Goal: Transaction & Acquisition: Purchase product/service

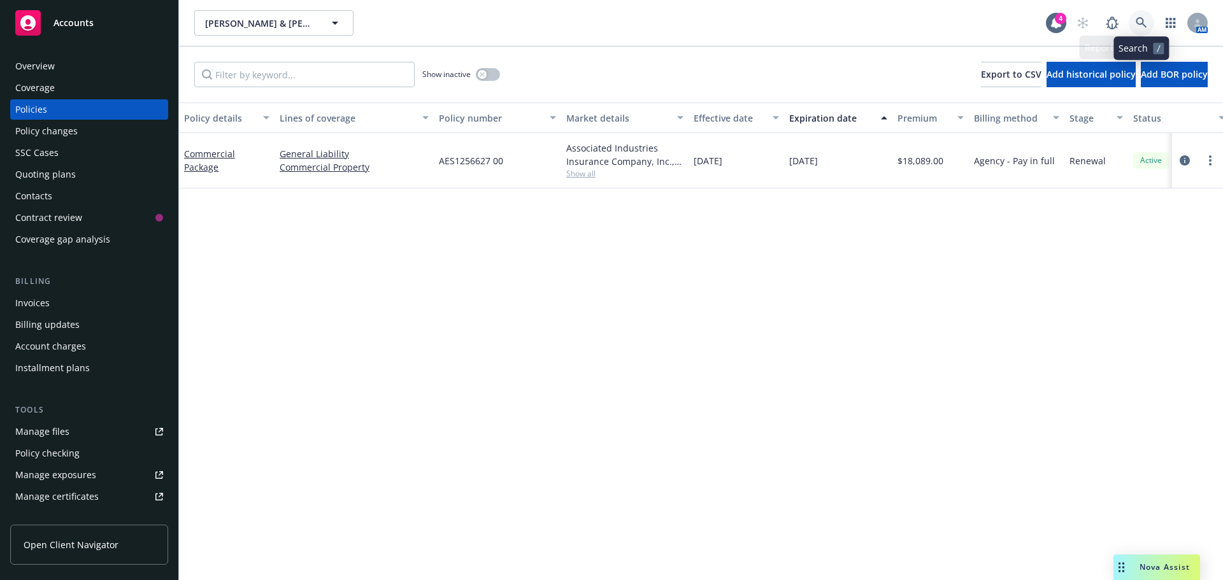
click at [1142, 23] on icon at bounding box center [1141, 22] width 11 height 11
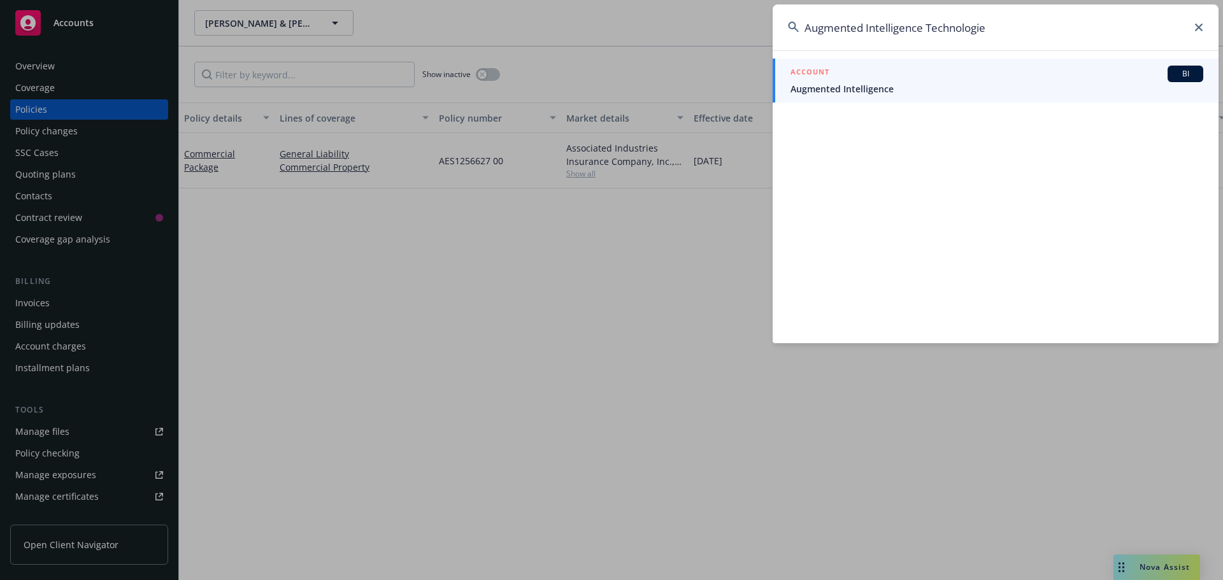
type input "Augmented Intelligence Technologie"
drag, startPoint x: 891, startPoint y: 80, endPoint x: 868, endPoint y: 107, distance: 35.7
click at [891, 79] on div "ACCOUNT BI" at bounding box center [997, 74] width 413 height 17
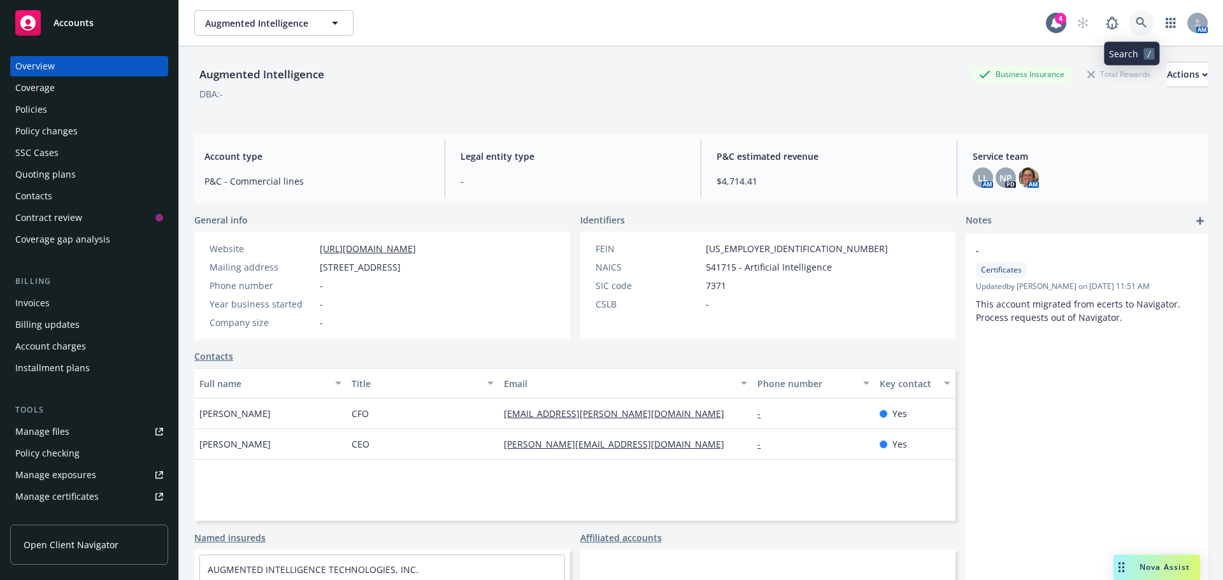
click at [1136, 25] on icon at bounding box center [1141, 22] width 11 height 11
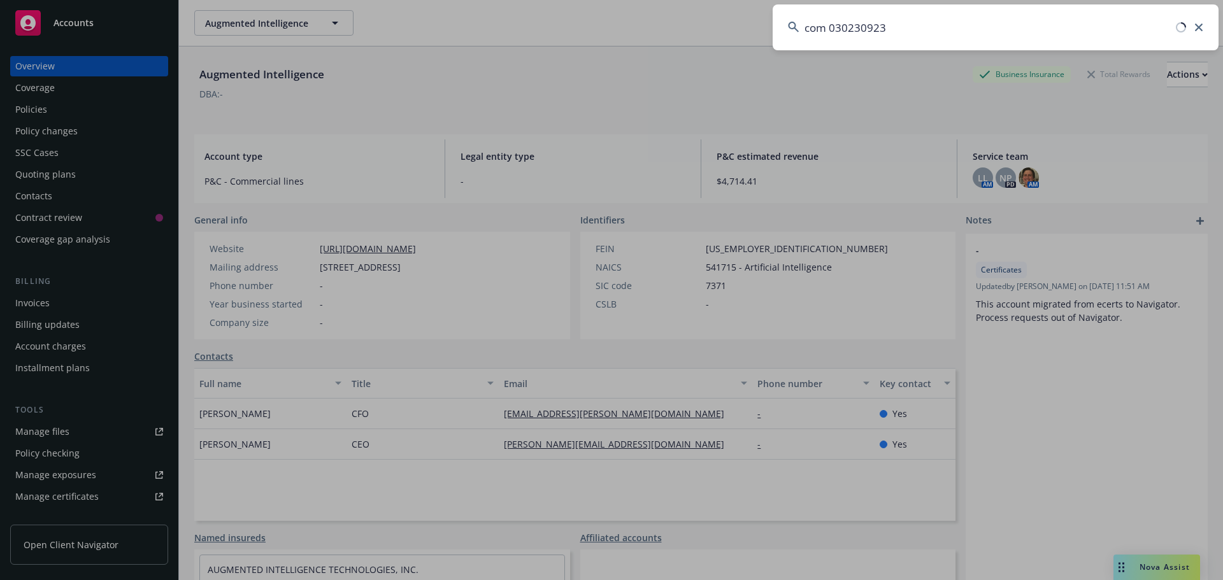
type input "com 0302309234"
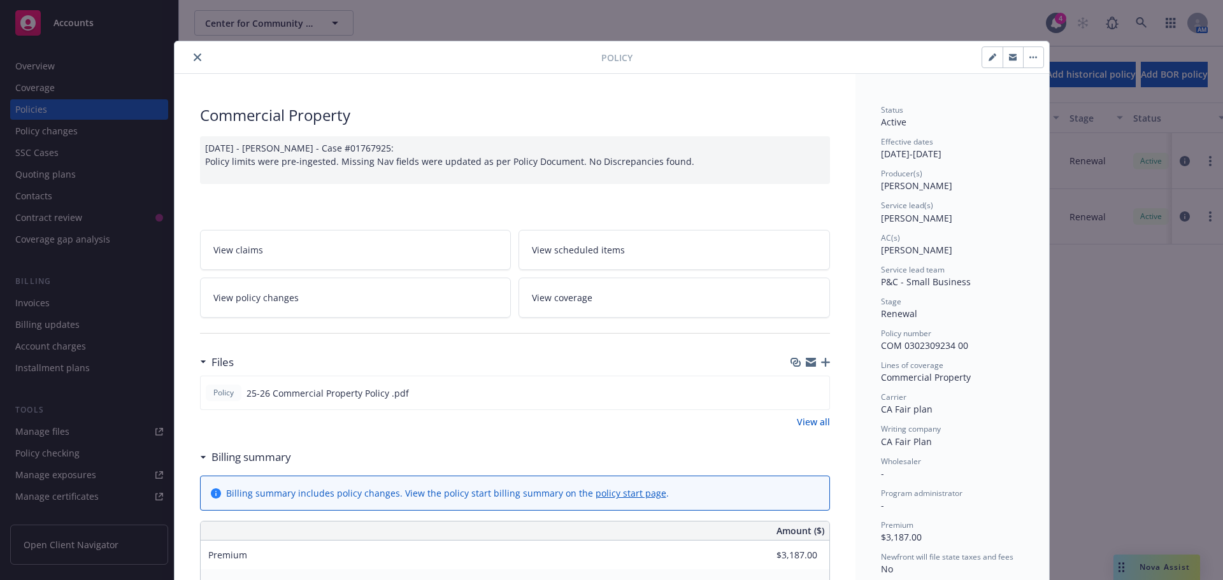
click at [196, 59] on button "close" at bounding box center [197, 57] width 15 height 15
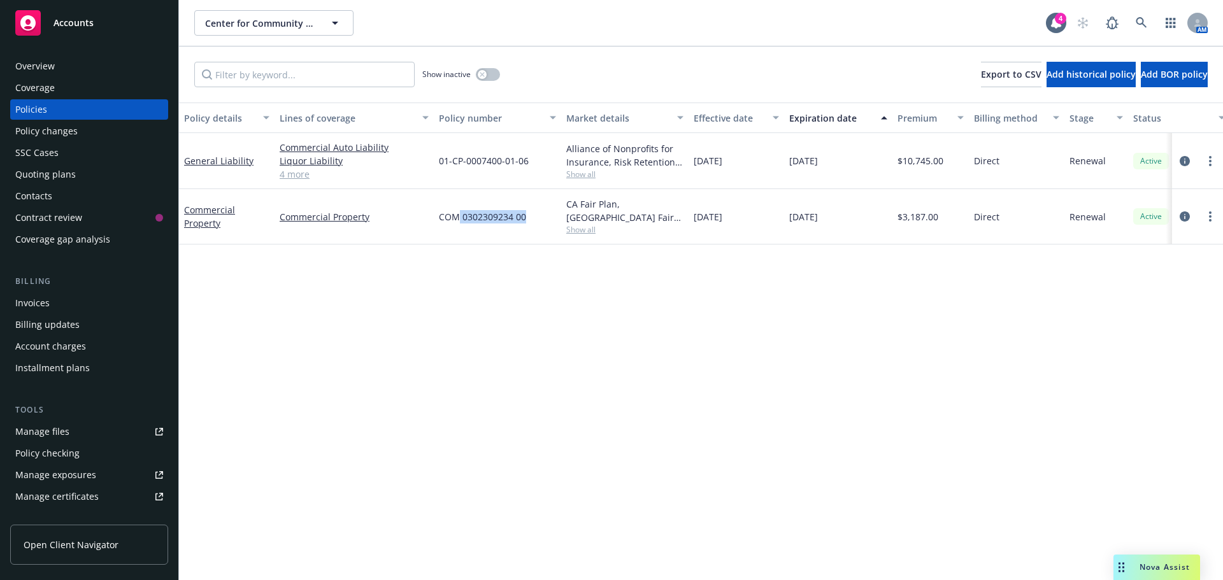
drag, startPoint x: 534, startPoint y: 215, endPoint x: 456, endPoint y: 219, distance: 77.8
click at [456, 219] on div "COM 0302309234 00" at bounding box center [497, 216] width 127 height 55
click at [519, 306] on div "Policy details Lines of coverage Policy number Market details Effective date Ex…" at bounding box center [701, 342] width 1044 height 478
drag, startPoint x: 433, startPoint y: 222, endPoint x: 457, endPoint y: 224, distance: 24.2
click at [457, 224] on div "Commercial Property Commercial Property COM 0302309234 00 CA Fair Plan, [GEOGRA…" at bounding box center [794, 216] width 1230 height 55
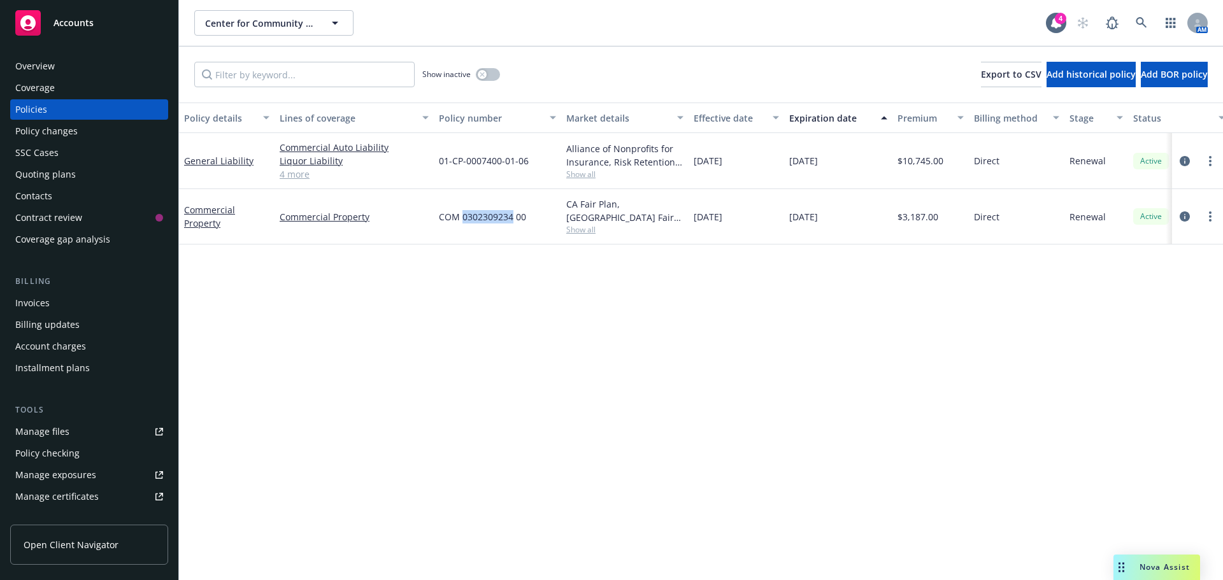
drag, startPoint x: 464, startPoint y: 219, endPoint x: 522, endPoint y: 263, distance: 73.6
click at [512, 222] on span "COM 0302309234 00" at bounding box center [482, 216] width 87 height 13
drag, startPoint x: 532, startPoint y: 280, endPoint x: 616, endPoint y: 304, distance: 87.5
click at [533, 280] on div "Policy details Lines of coverage Policy number Market details Effective date Ex…" at bounding box center [701, 342] width 1044 height 478
click at [64, 203] on div "Contacts" at bounding box center [89, 196] width 148 height 20
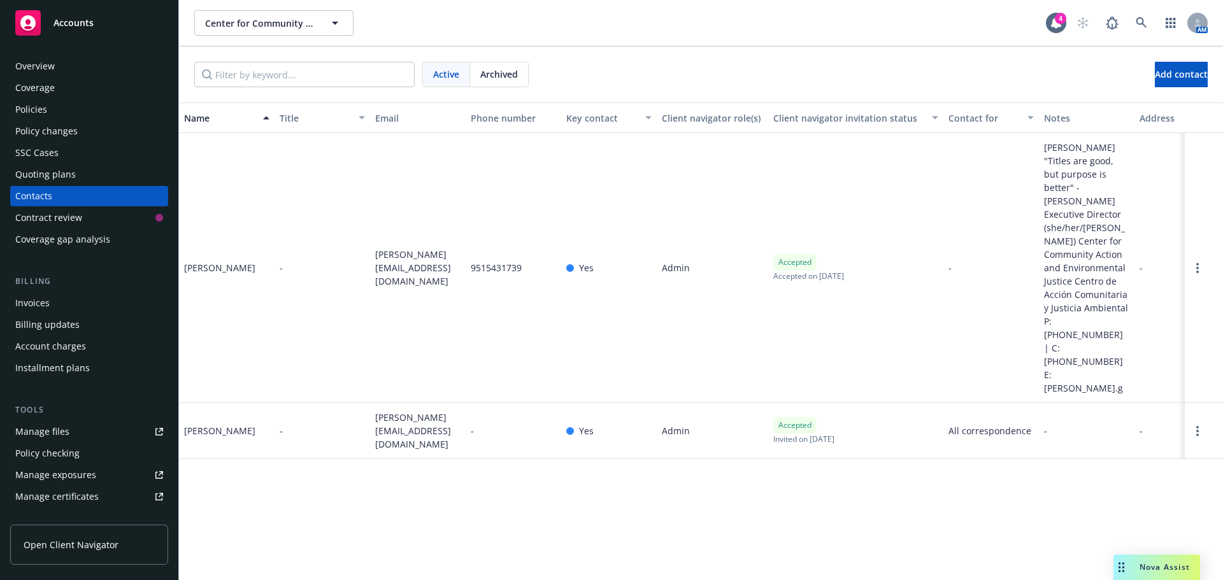
click at [71, 98] on div "Overview Coverage Policies Policy changes SSC Cases Quoting plans Contacts Cont…" at bounding box center [89, 153] width 158 height 194
click at [68, 104] on div "Policies" at bounding box center [89, 109] width 148 height 20
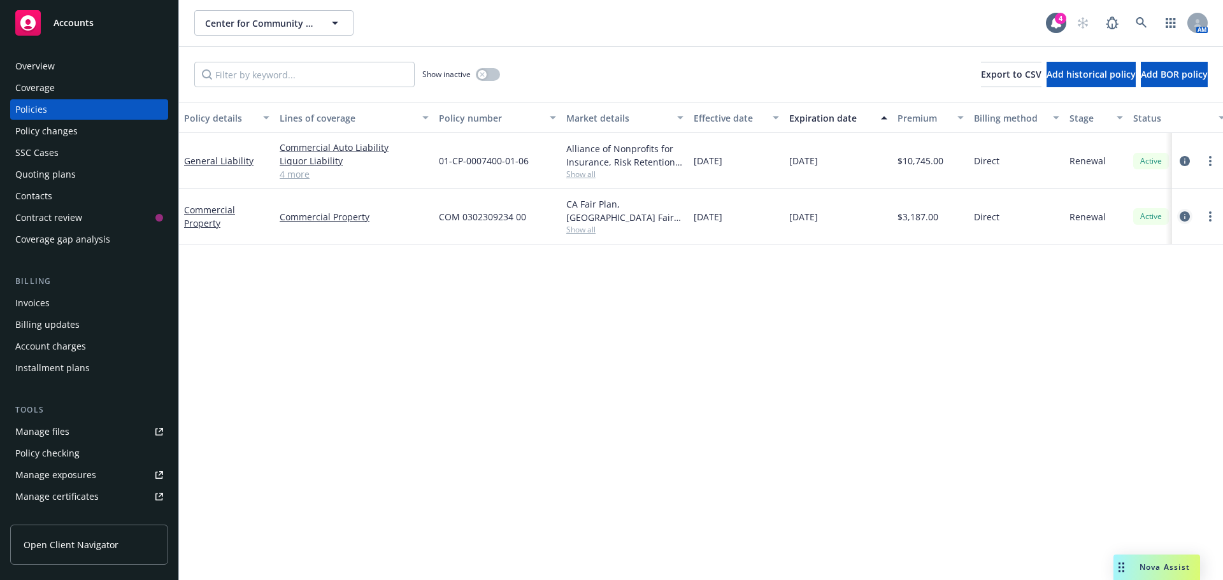
click at [1183, 215] on icon "circleInformation" at bounding box center [1185, 217] width 10 height 10
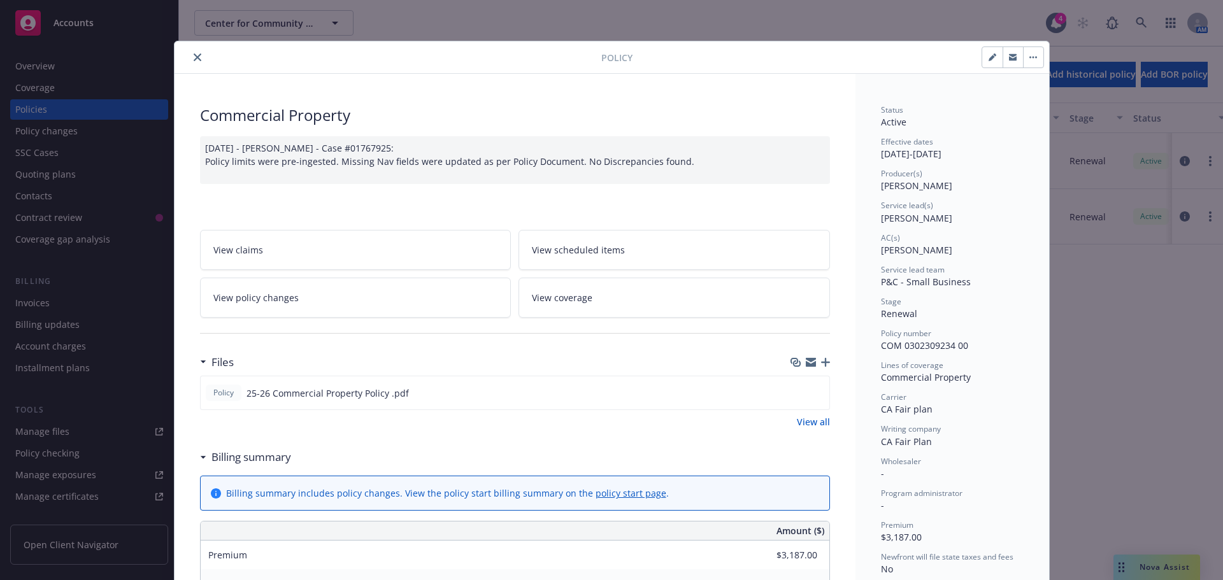
scroll to position [38, 0]
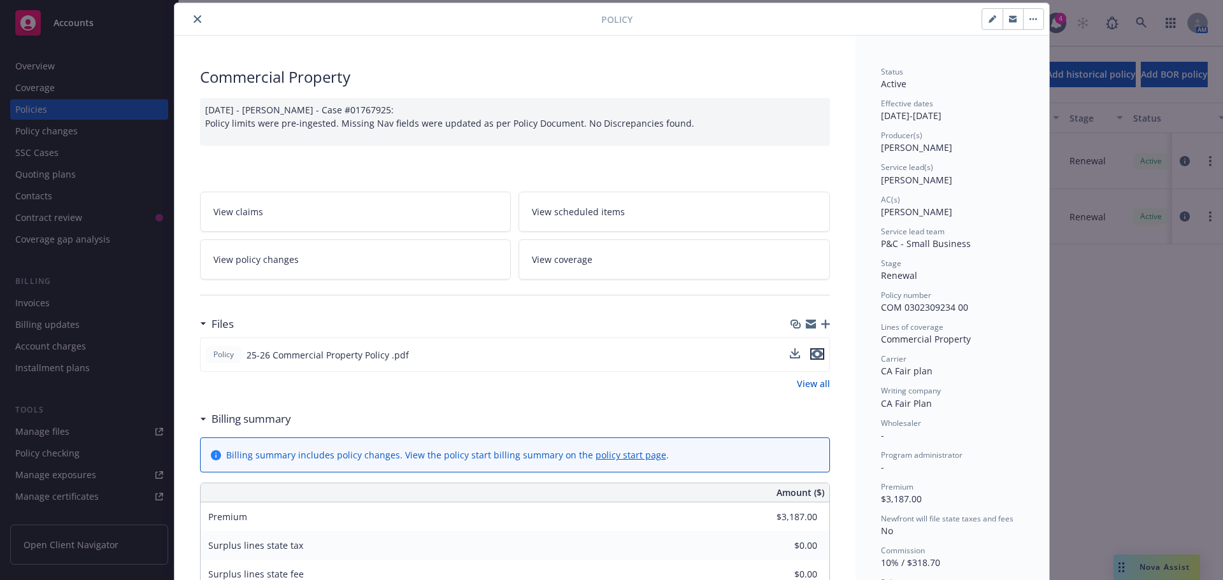
click at [812, 357] on icon "preview file" at bounding box center [817, 354] width 11 height 9
click at [194, 20] on icon "close" at bounding box center [198, 19] width 8 height 8
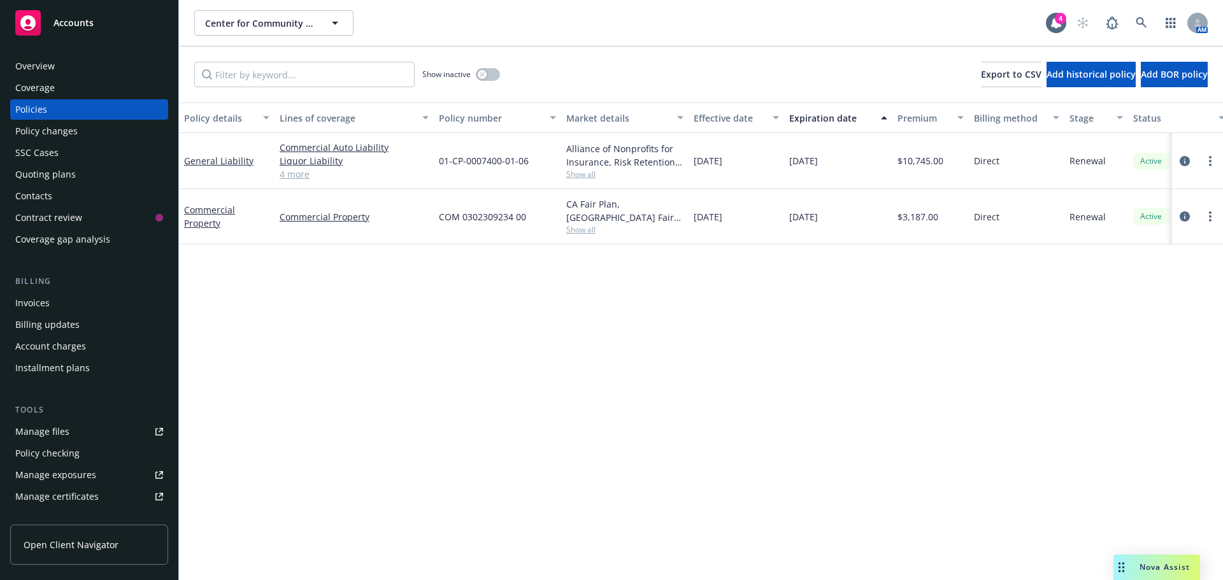
click at [54, 197] on div "Contacts" at bounding box center [89, 196] width 148 height 20
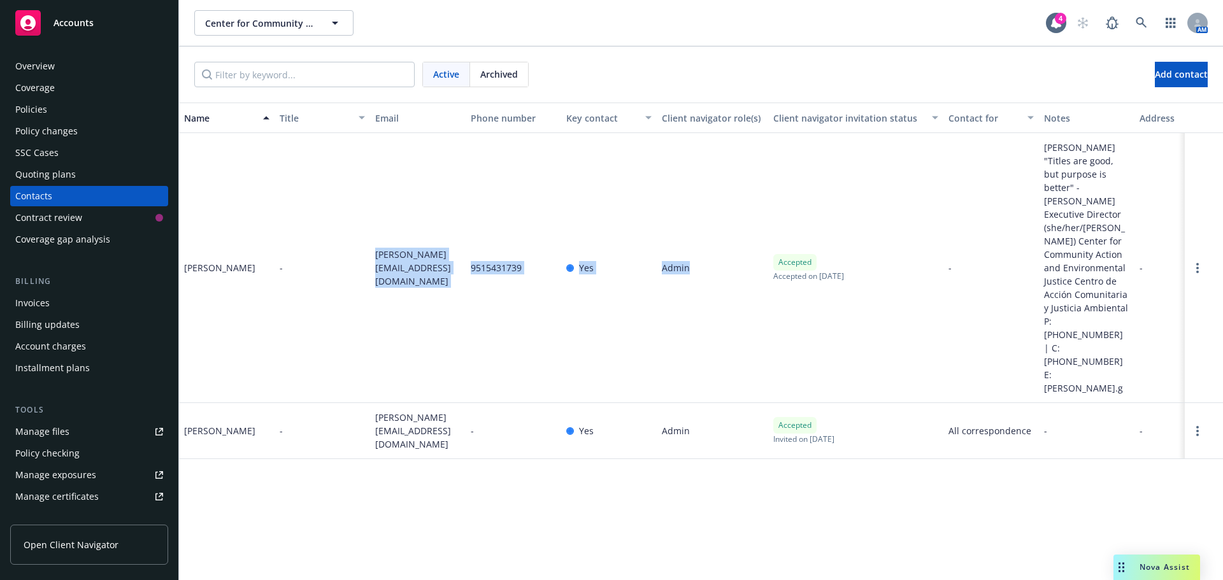
drag, startPoint x: 364, startPoint y: 248, endPoint x: 689, endPoint y: 287, distance: 327.9
click at [701, 256] on div "[PERSON_NAME] - [PERSON_NAME][EMAIL_ADDRESS][DOMAIN_NAME] 9515431739 Yes Admin …" at bounding box center [701, 268] width 1044 height 270
click at [648, 294] on div "Yes" at bounding box center [609, 268] width 96 height 270
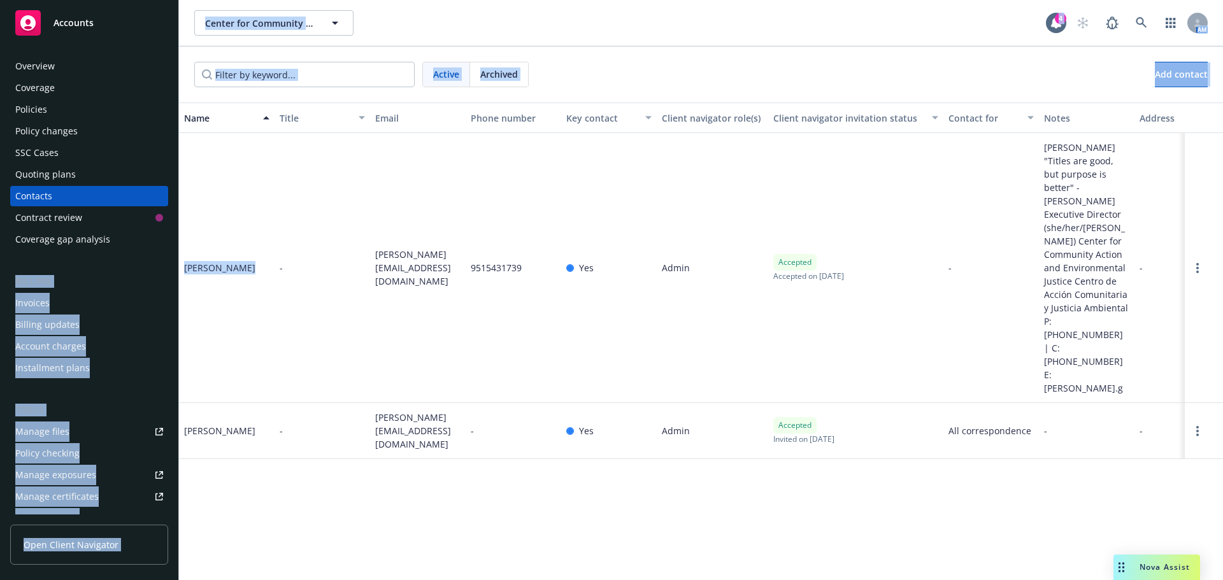
drag, startPoint x: 259, startPoint y: 254, endPoint x: 176, endPoint y: 254, distance: 82.2
click at [176, 254] on div "Accounts Overview Coverage Policies Policy changes SSC Cases Quoting plans Cont…" at bounding box center [611, 290] width 1223 height 580
click at [205, 276] on div "[PERSON_NAME]" at bounding box center [227, 268] width 96 height 270
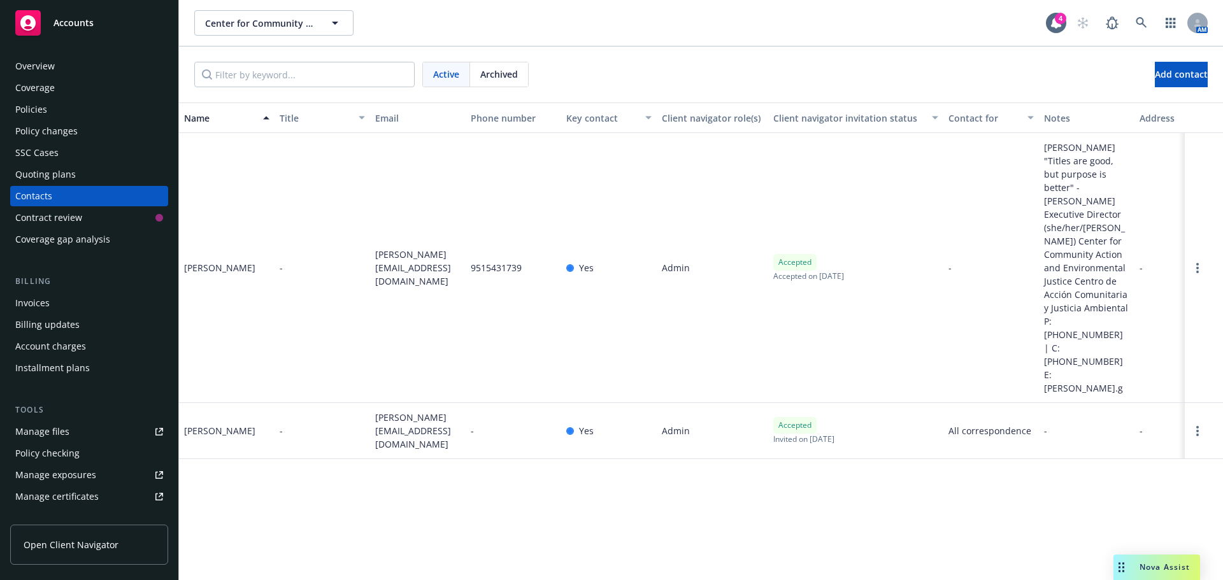
click at [252, 269] on div "[PERSON_NAME]" at bounding box center [227, 268] width 96 height 270
drag, startPoint x: 247, startPoint y: 243, endPoint x: 276, endPoint y: 278, distance: 45.7
click at [184, 250] on div "[PERSON_NAME]" at bounding box center [227, 268] width 96 height 270
click at [420, 305] on div "[PERSON_NAME][EMAIL_ADDRESS][DOMAIN_NAME]" at bounding box center [418, 268] width 96 height 270
drag, startPoint x: 477, startPoint y: 241, endPoint x: 460, endPoint y: 241, distance: 16.6
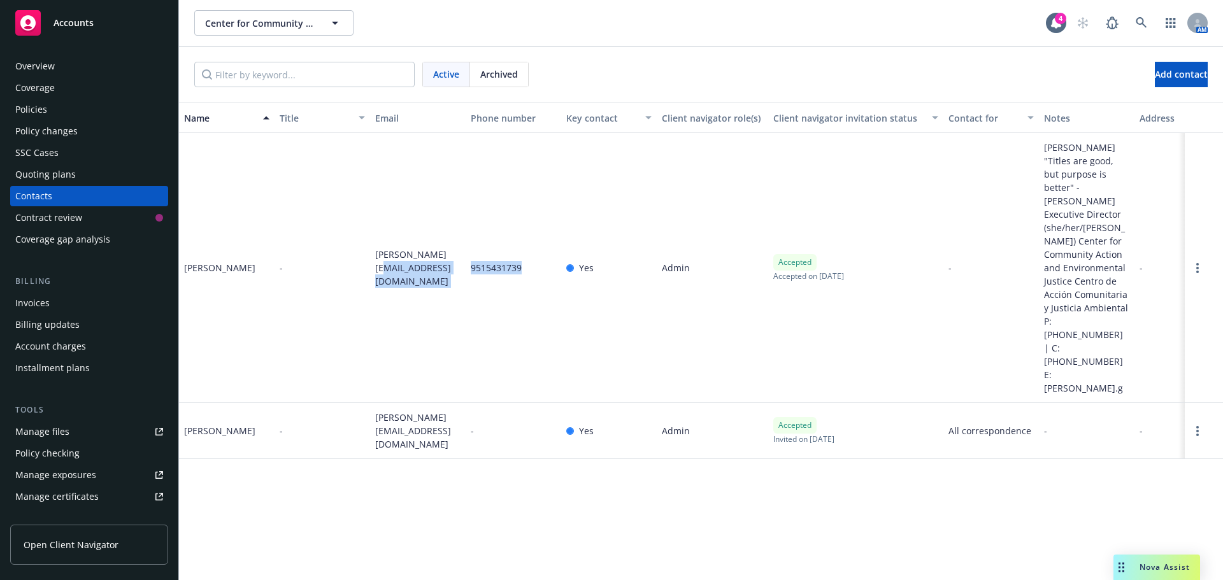
click at [460, 241] on div "[PERSON_NAME] - [PERSON_NAME][EMAIL_ADDRESS][DOMAIN_NAME] 9515431739 Yes Admin …" at bounding box center [701, 268] width 1044 height 270
drag, startPoint x: 375, startPoint y: 247, endPoint x: 447, endPoint y: 250, distance: 72.7
click at [447, 250] on div "[PERSON_NAME][EMAIL_ADDRESS][DOMAIN_NAME]" at bounding box center [418, 268] width 96 height 270
click at [444, 258] on div "[PERSON_NAME][EMAIL_ADDRESS][DOMAIN_NAME]" at bounding box center [418, 268] width 96 height 270
click at [410, 266] on div "[PERSON_NAME][EMAIL_ADDRESS][DOMAIN_NAME]" at bounding box center [418, 268] width 96 height 270
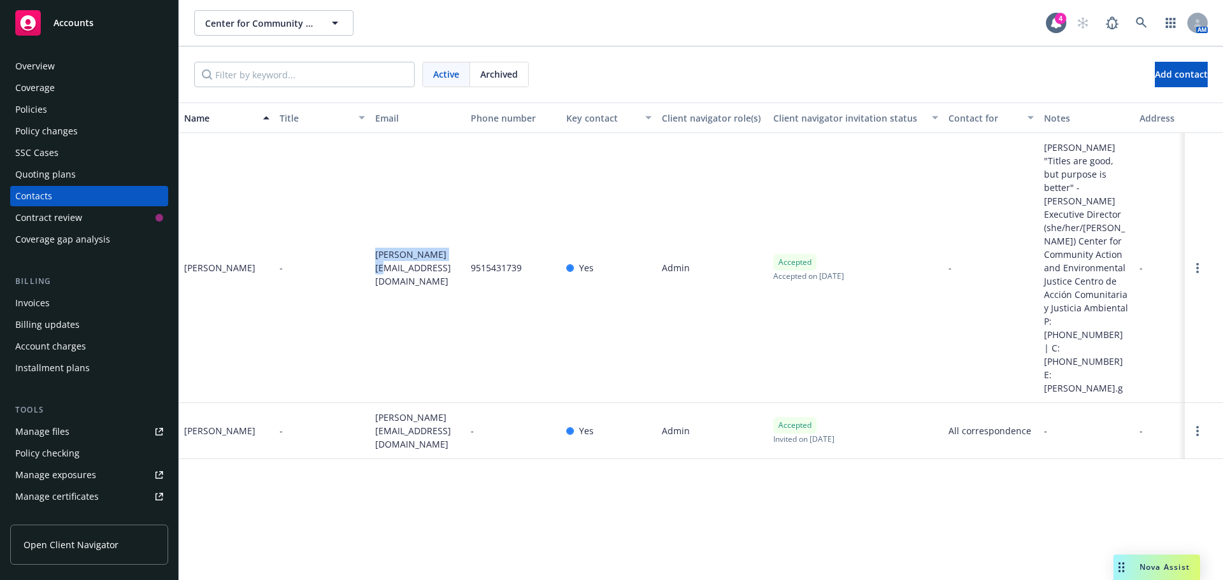
drag, startPoint x: 375, startPoint y: 241, endPoint x: 445, endPoint y: 248, distance: 70.4
click at [445, 248] on div "[PERSON_NAME][EMAIL_ADDRESS][DOMAIN_NAME]" at bounding box center [418, 268] width 96 height 270
click at [442, 259] on div "[PERSON_NAME][EMAIL_ADDRESS][DOMAIN_NAME]" at bounding box center [418, 268] width 96 height 270
click at [370, 249] on div "[PERSON_NAME][EMAIL_ADDRESS][DOMAIN_NAME]" at bounding box center [418, 268] width 96 height 270
drag, startPoint x: 370, startPoint y: 244, endPoint x: 448, endPoint y: 251, distance: 78.0
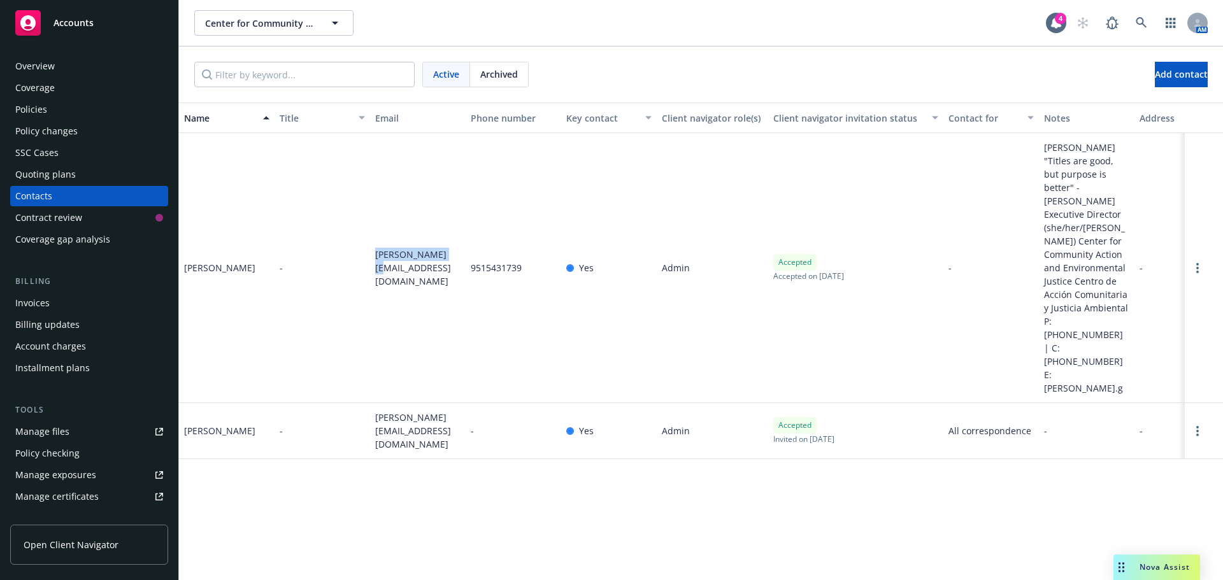
click at [448, 249] on div "[PERSON_NAME][EMAIL_ADDRESS][DOMAIN_NAME]" at bounding box center [418, 268] width 96 height 270
click at [443, 254] on div "[PERSON_NAME][EMAIL_ADDRESS][DOMAIN_NAME]" at bounding box center [418, 268] width 96 height 270
click at [403, 252] on div "[PERSON_NAME][EMAIL_ADDRESS][DOMAIN_NAME]" at bounding box center [418, 268] width 96 height 270
drag, startPoint x: 429, startPoint y: 241, endPoint x: 407, endPoint y: 261, distance: 29.3
click at [353, 245] on div "[PERSON_NAME] - [PERSON_NAME][EMAIL_ADDRESS][DOMAIN_NAME] 9515431739 Yes Admin …" at bounding box center [701, 268] width 1044 height 270
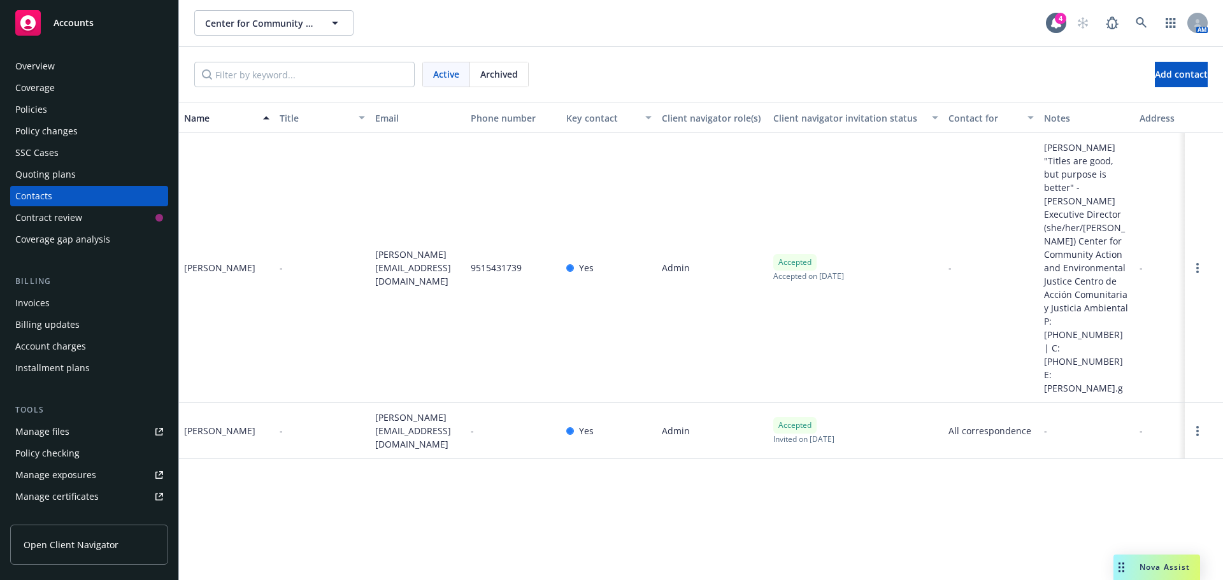
click at [457, 268] on div "[PERSON_NAME][EMAIL_ADDRESS][DOMAIN_NAME]" at bounding box center [418, 268] width 96 height 270
drag, startPoint x: 424, startPoint y: 245, endPoint x: 367, endPoint y: 248, distance: 57.4
click at [367, 248] on div "[PERSON_NAME] - [PERSON_NAME][EMAIL_ADDRESS][DOMAIN_NAME] 9515431739 Yes Admin …" at bounding box center [701, 268] width 1044 height 270
drag, startPoint x: 461, startPoint y: 283, endPoint x: 461, endPoint y: 269, distance: 13.4
click at [461, 282] on div "[PERSON_NAME][EMAIL_ADDRESS][DOMAIN_NAME]" at bounding box center [418, 268] width 96 height 270
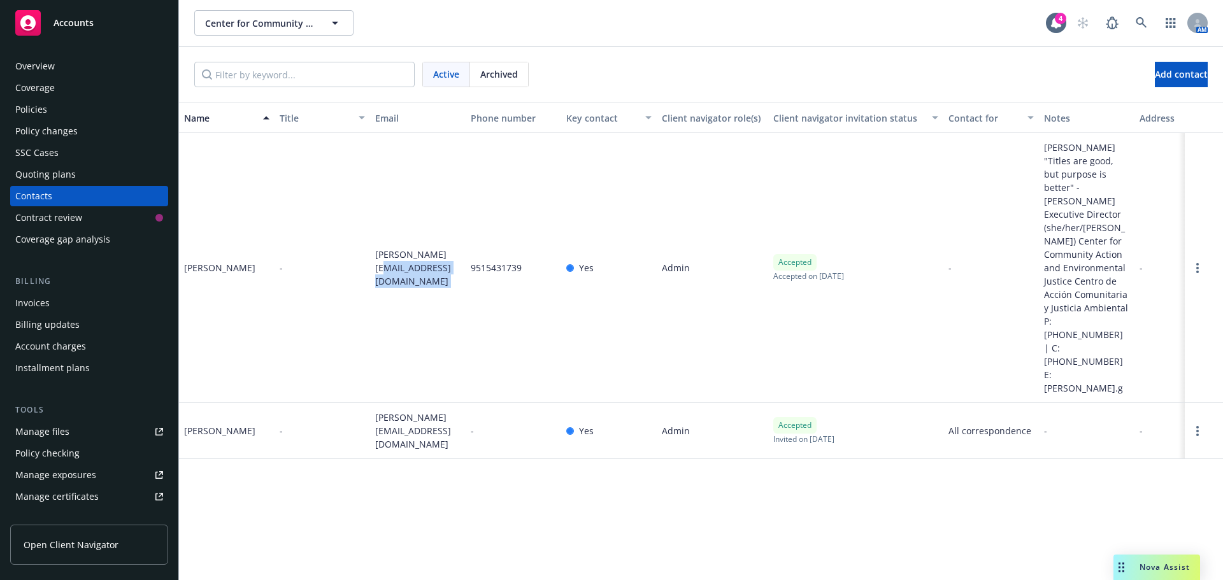
drag, startPoint x: 472, startPoint y: 240, endPoint x: 444, endPoint y: 236, distance: 28.3
click at [449, 238] on div "[PERSON_NAME] - [PERSON_NAME][EMAIL_ADDRESS][DOMAIN_NAME] 9515431739 Yes Admin …" at bounding box center [701, 268] width 1044 height 270
click at [29, 97] on div "Coverage" at bounding box center [34, 88] width 39 height 20
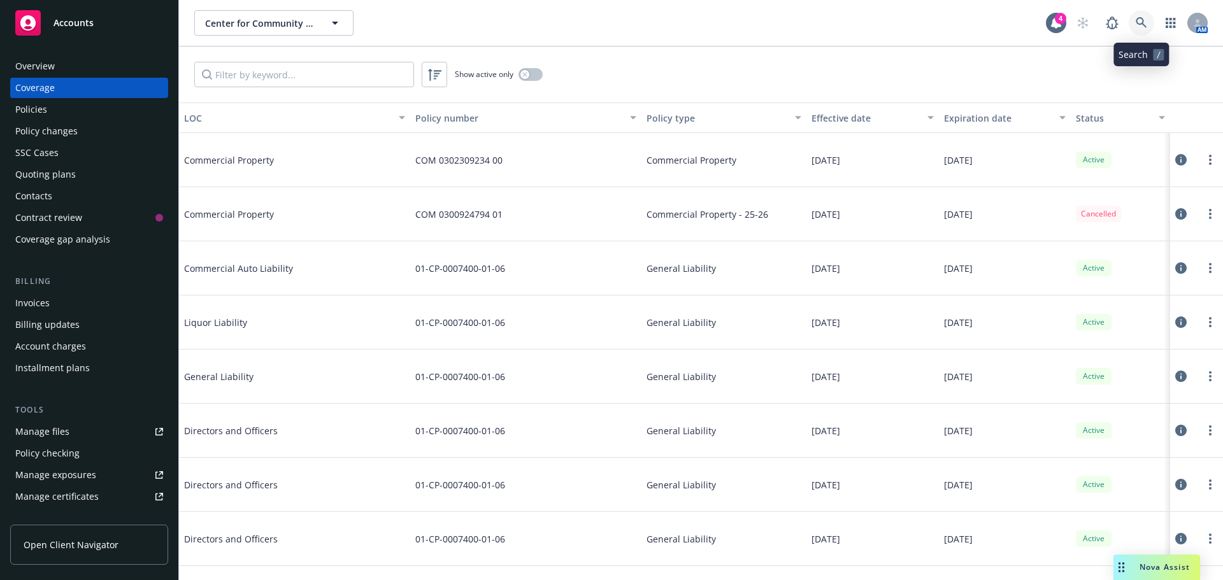
click at [1141, 20] on icon at bounding box center [1141, 22] width 11 height 11
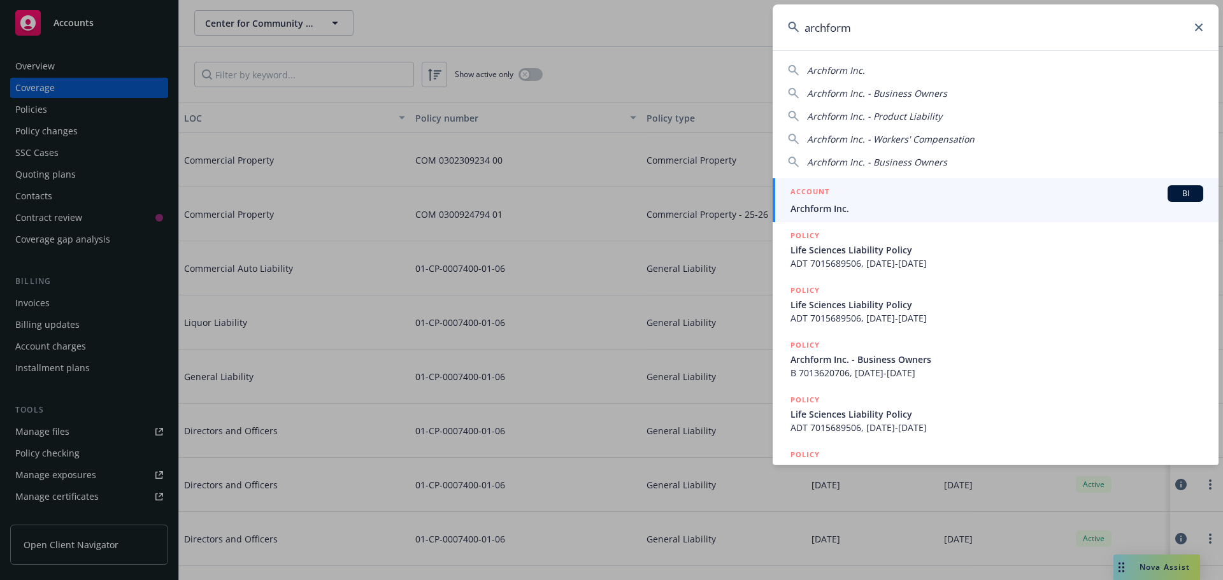
type input "archform"
click at [866, 217] on link "ACCOUNT BI Archform Inc." at bounding box center [996, 200] width 446 height 44
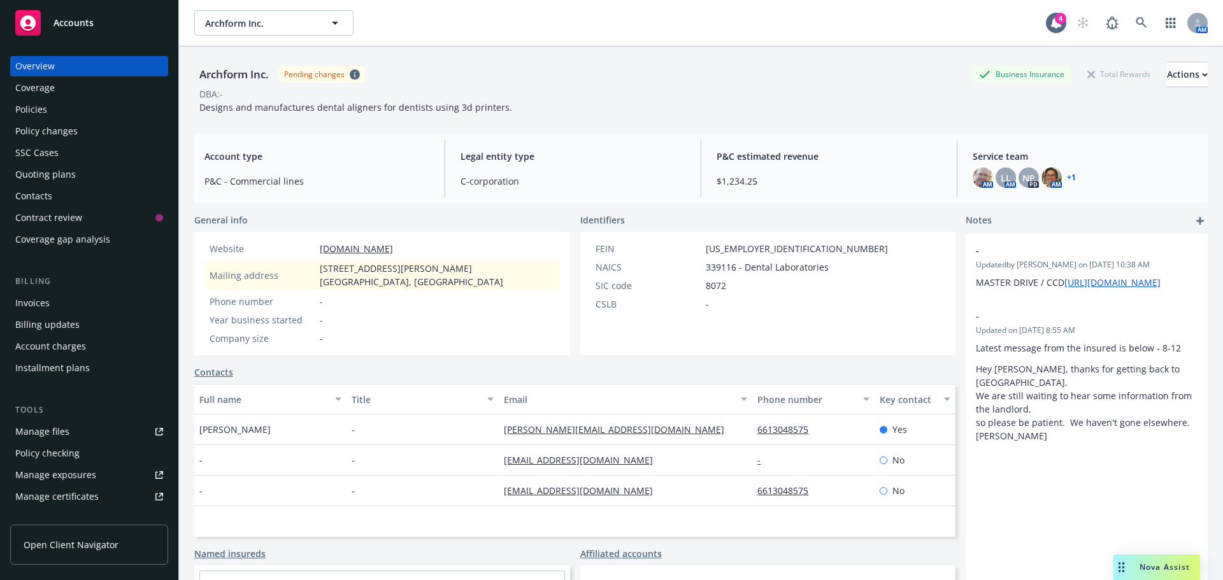
click at [57, 110] on div "Policies" at bounding box center [89, 109] width 148 height 20
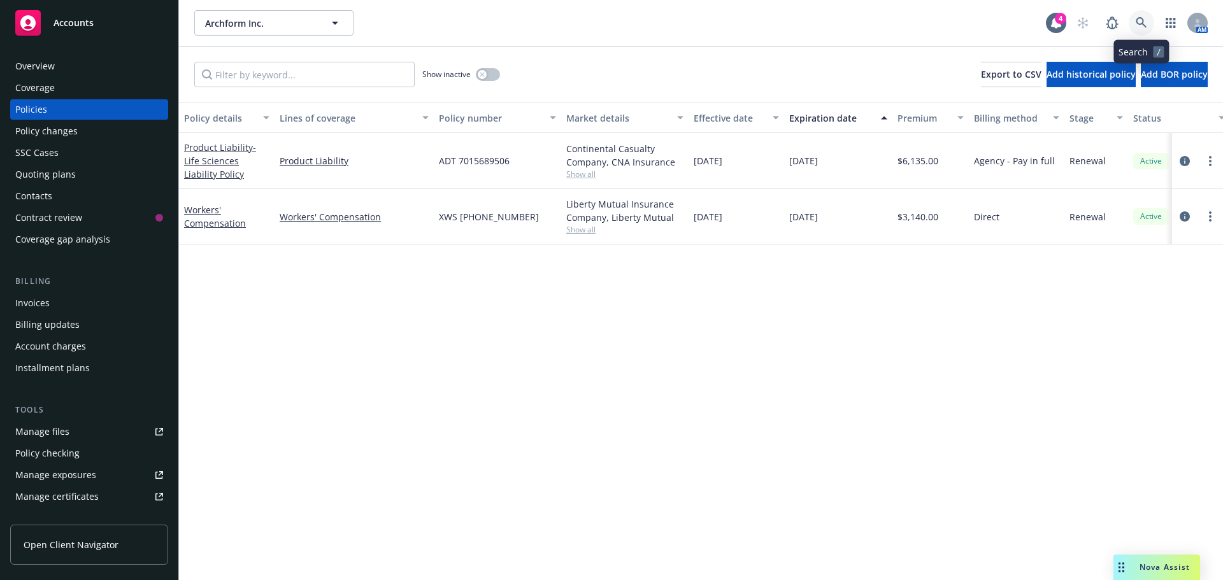
click at [1137, 24] on icon at bounding box center [1141, 22] width 11 height 11
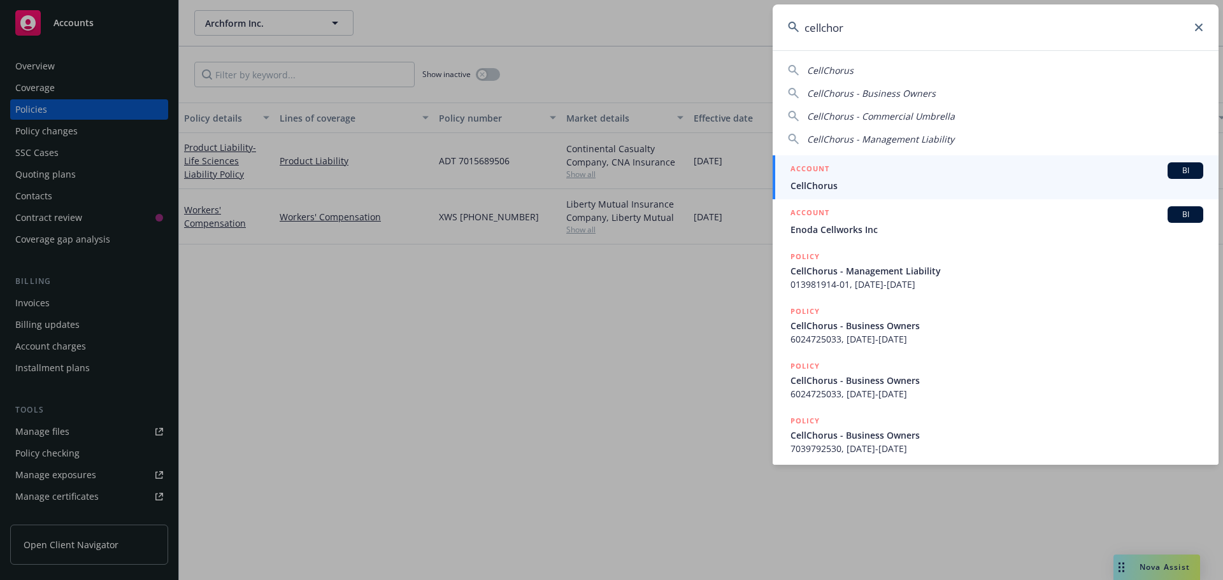
type input "cellchor"
click at [824, 168] on h5 "ACCOUNT" at bounding box center [810, 169] width 39 height 15
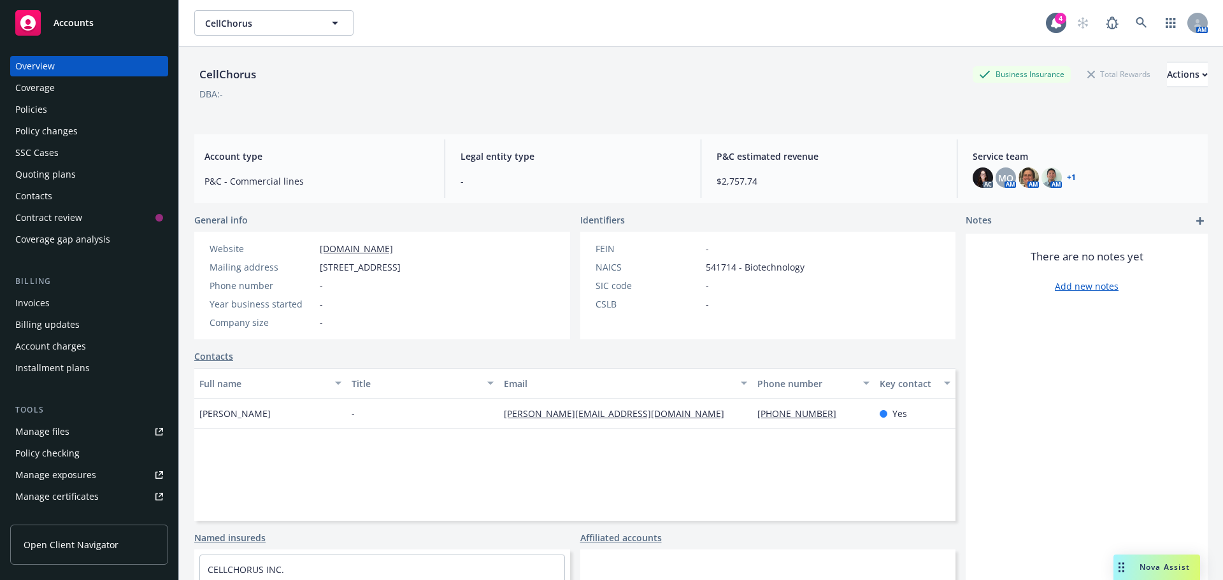
click at [50, 121] on div "Policy changes" at bounding box center [46, 131] width 62 height 20
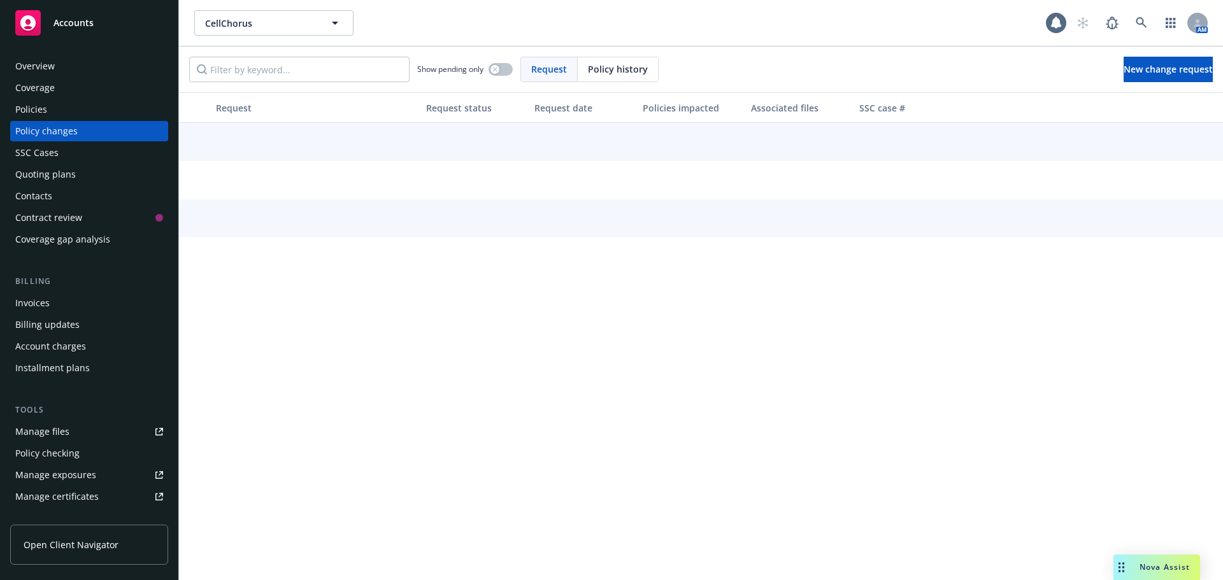
click at [50, 113] on div "Policies" at bounding box center [89, 109] width 148 height 20
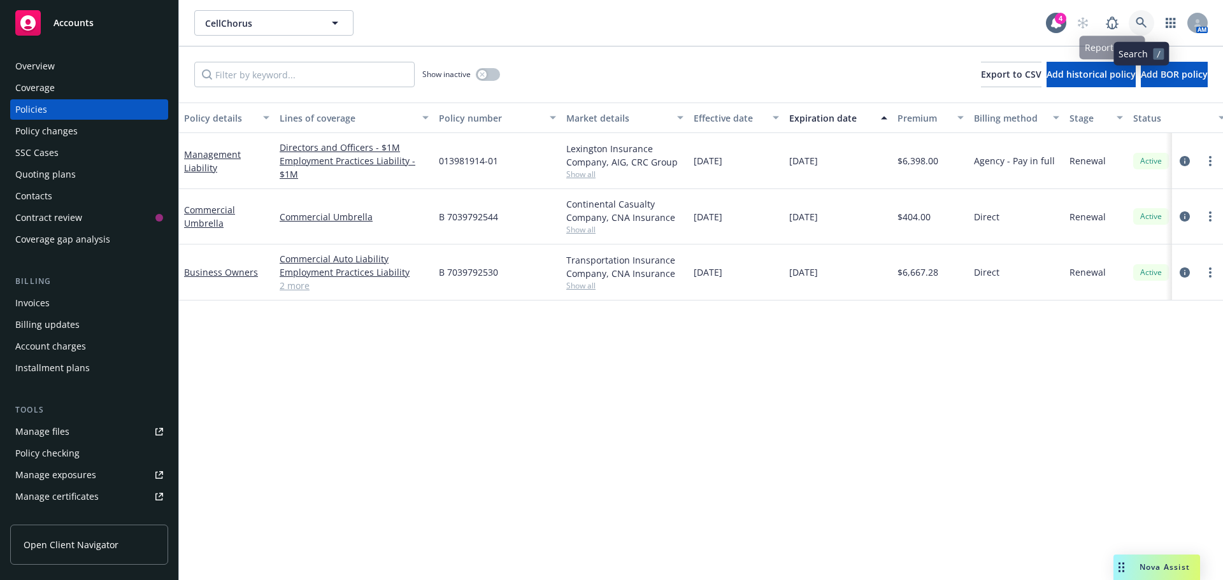
click at [1137, 18] on icon at bounding box center [1141, 22] width 11 height 11
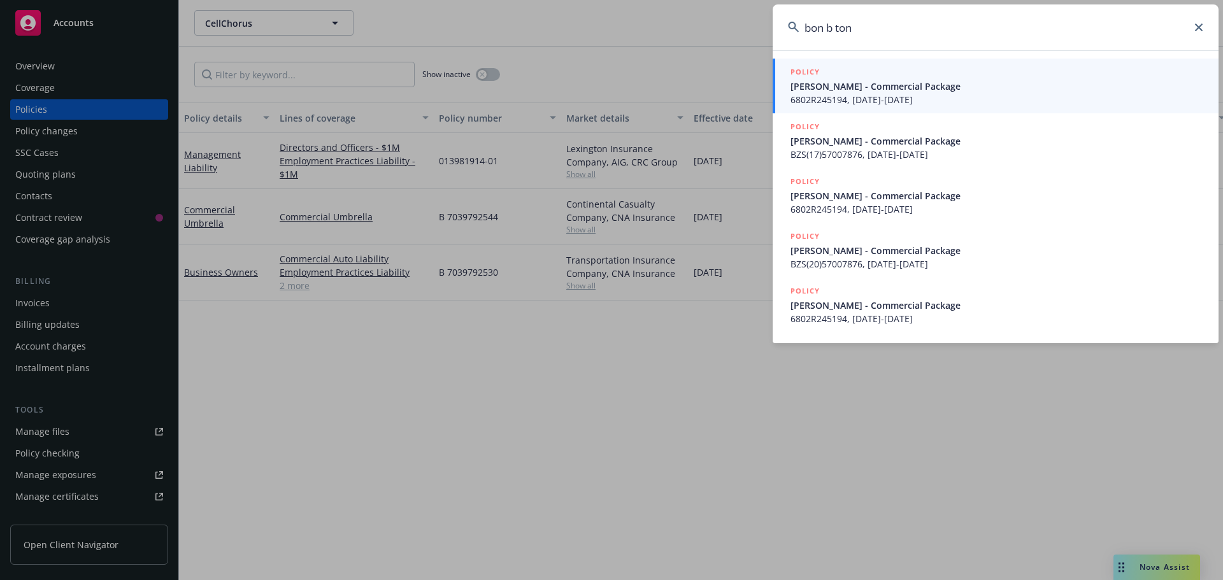
type input "bon b ton"
click at [819, 83] on span "[PERSON_NAME] - Commercial Package" at bounding box center [997, 86] width 413 height 13
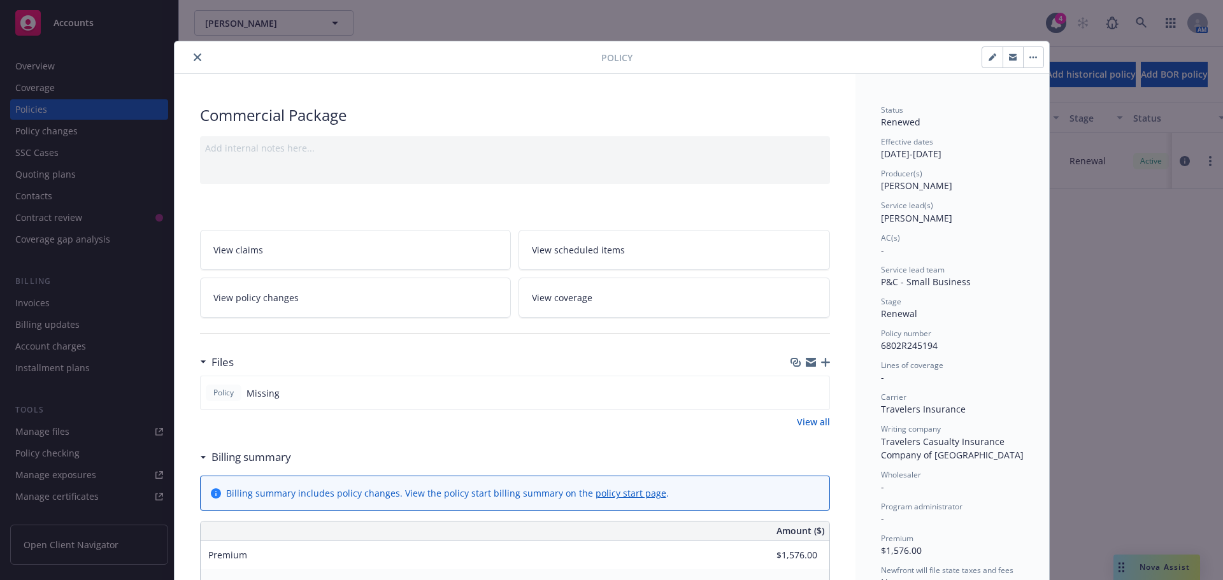
click at [194, 54] on icon "close" at bounding box center [198, 58] width 8 height 8
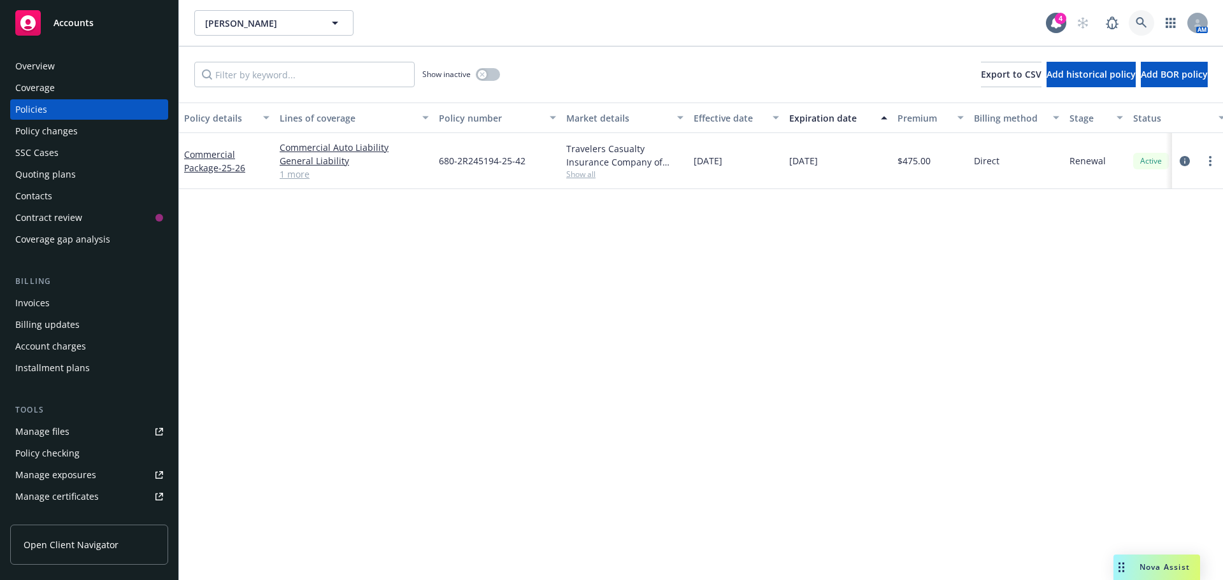
click at [1149, 25] on link at bounding box center [1141, 22] width 25 height 25
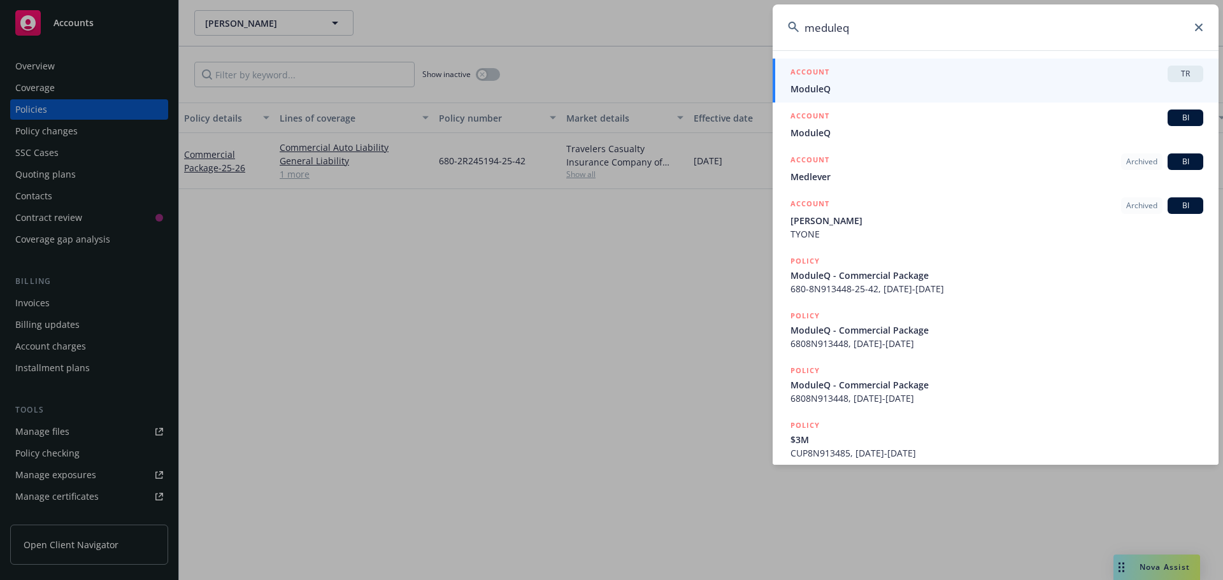
type input "meduleq"
click at [826, 94] on span "ModuleQ" at bounding box center [997, 88] width 413 height 13
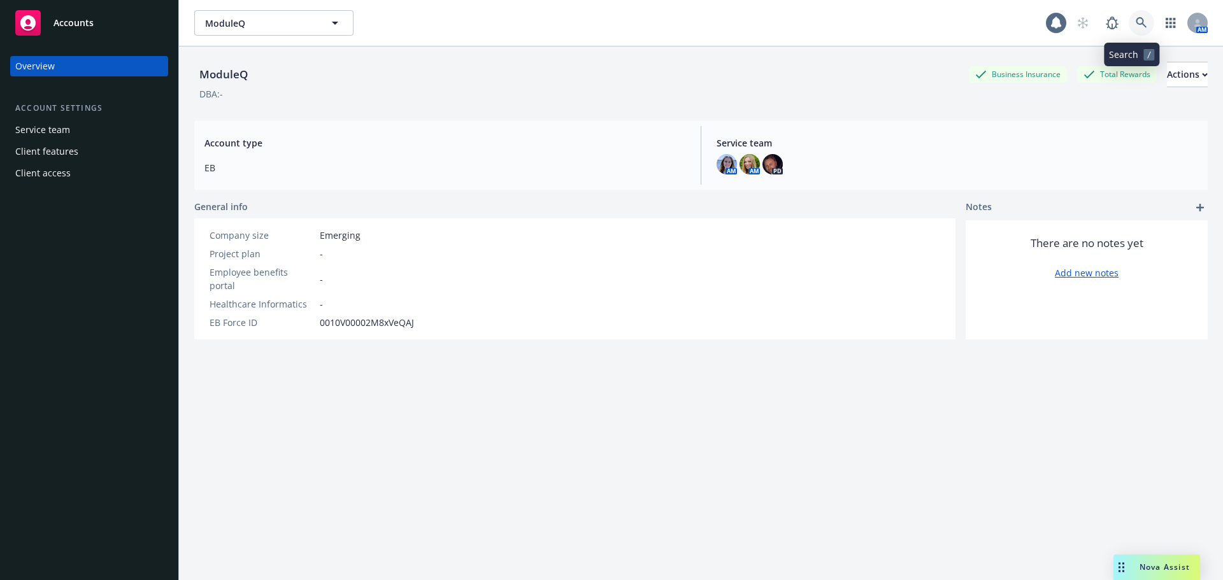
click at [1136, 18] on icon at bounding box center [1141, 22] width 11 height 11
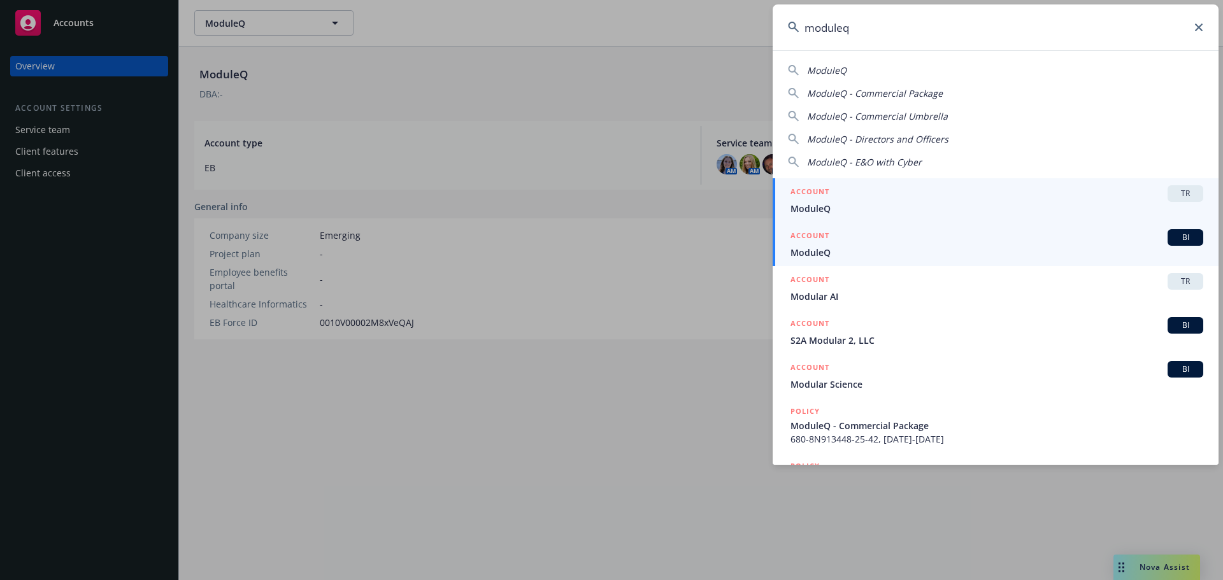
type input "moduleq"
click at [859, 248] on span "ModuleQ" at bounding box center [997, 252] width 413 height 13
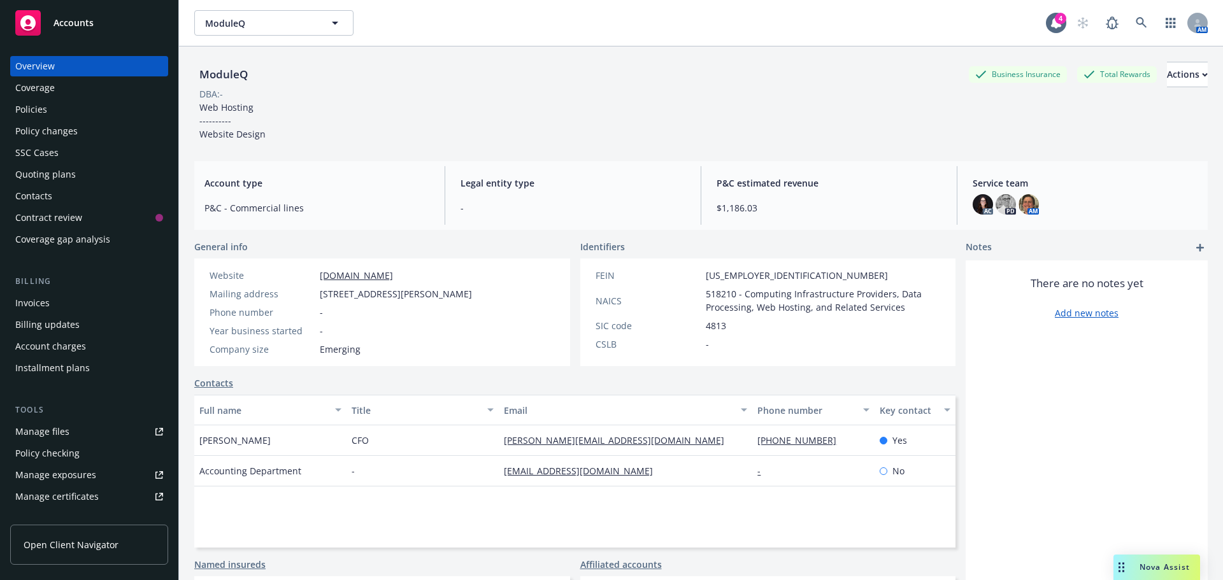
click at [45, 111] on div "Policies" at bounding box center [31, 109] width 32 height 20
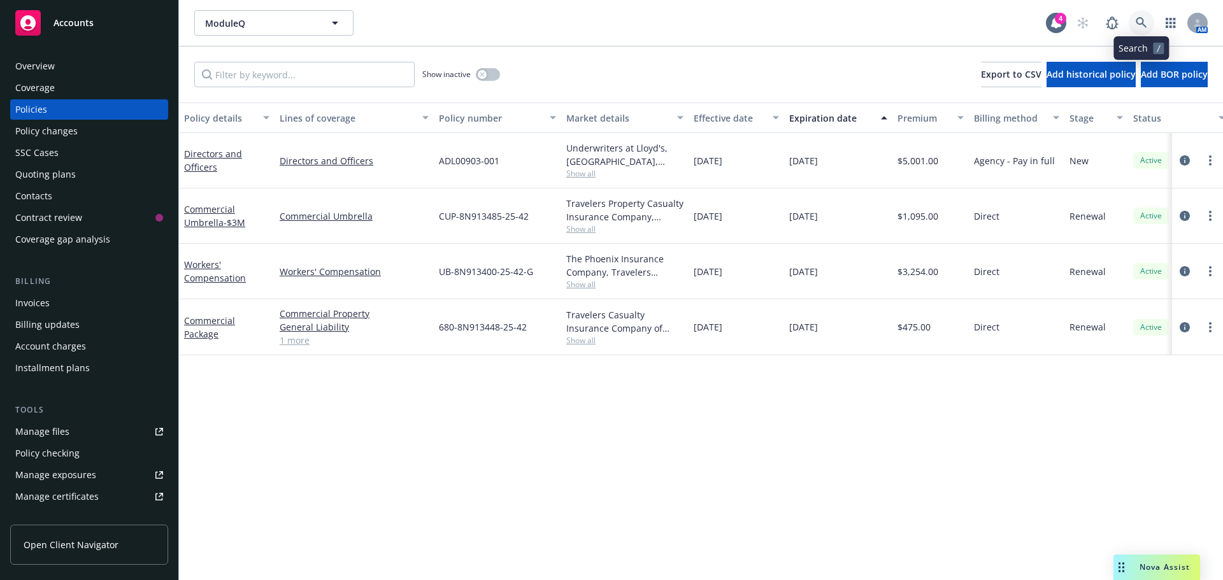
click at [1144, 22] on icon at bounding box center [1141, 22] width 11 height 11
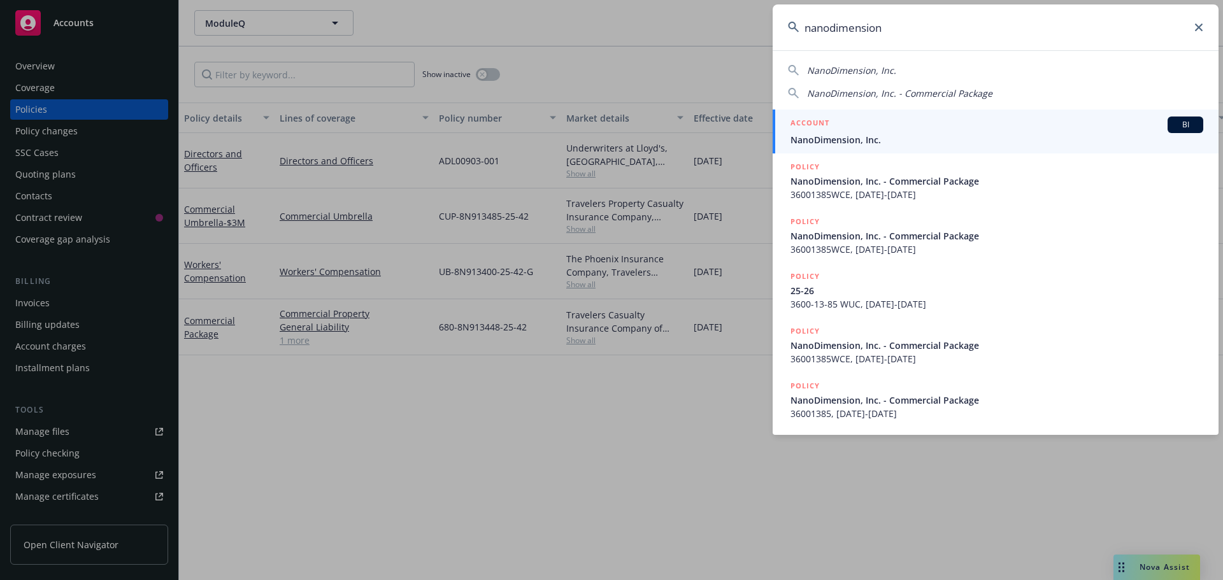
type input "nanodimension"
click at [854, 134] on span "NanoDimension, Inc." at bounding box center [997, 139] width 413 height 13
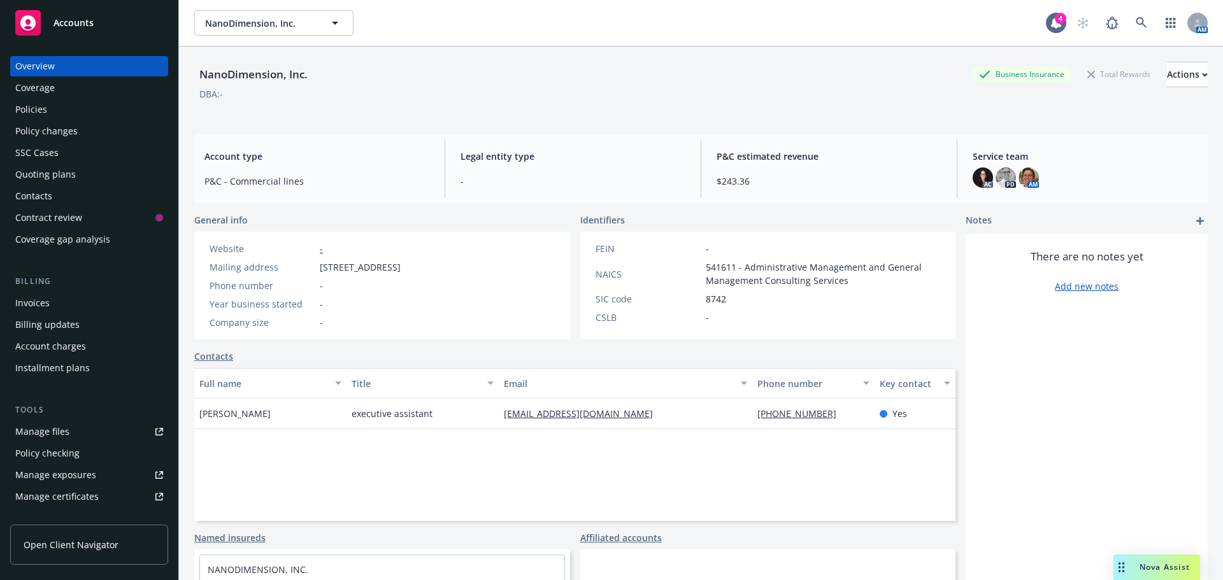
click at [63, 103] on div "Policies" at bounding box center [89, 109] width 148 height 20
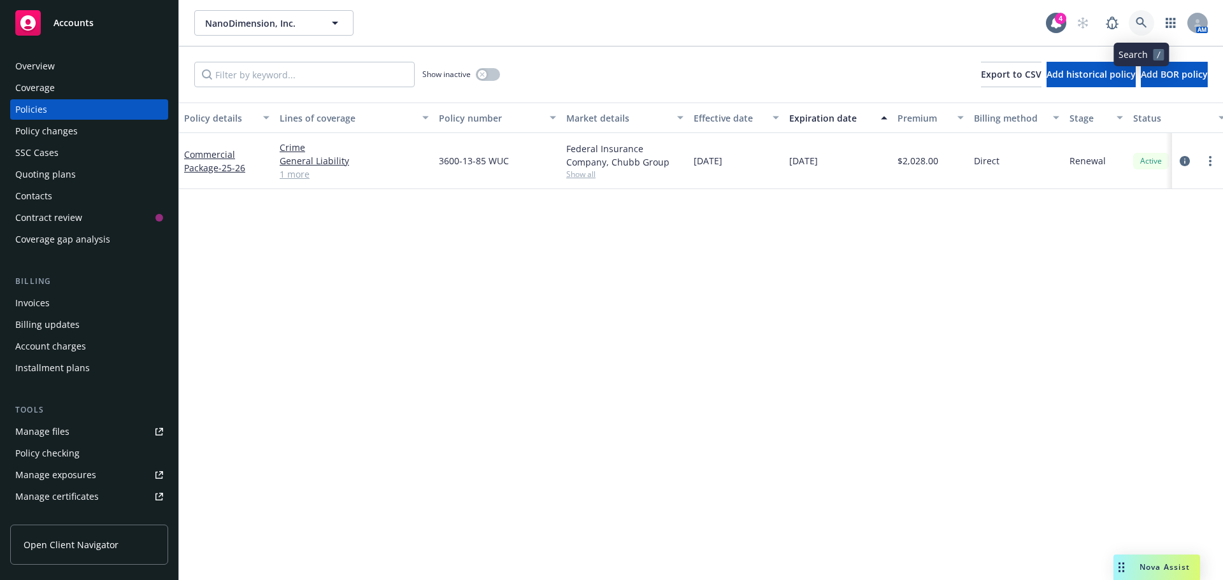
click at [1134, 20] on link at bounding box center [1141, 22] width 25 height 25
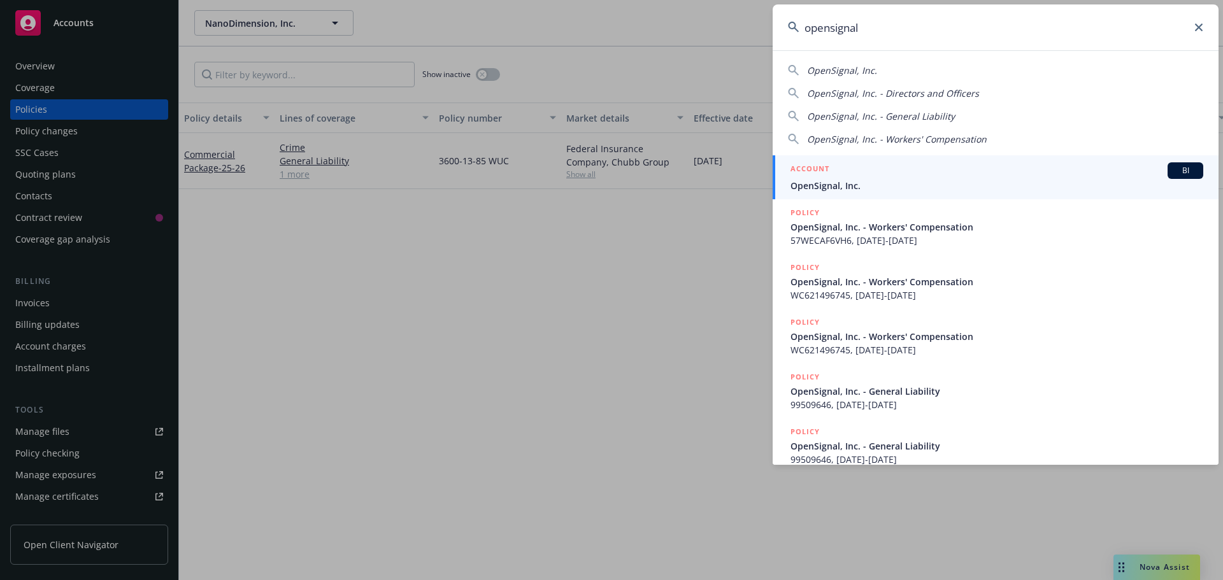
type input "opensignal"
click at [829, 169] on div "ACCOUNT BI" at bounding box center [997, 170] width 413 height 17
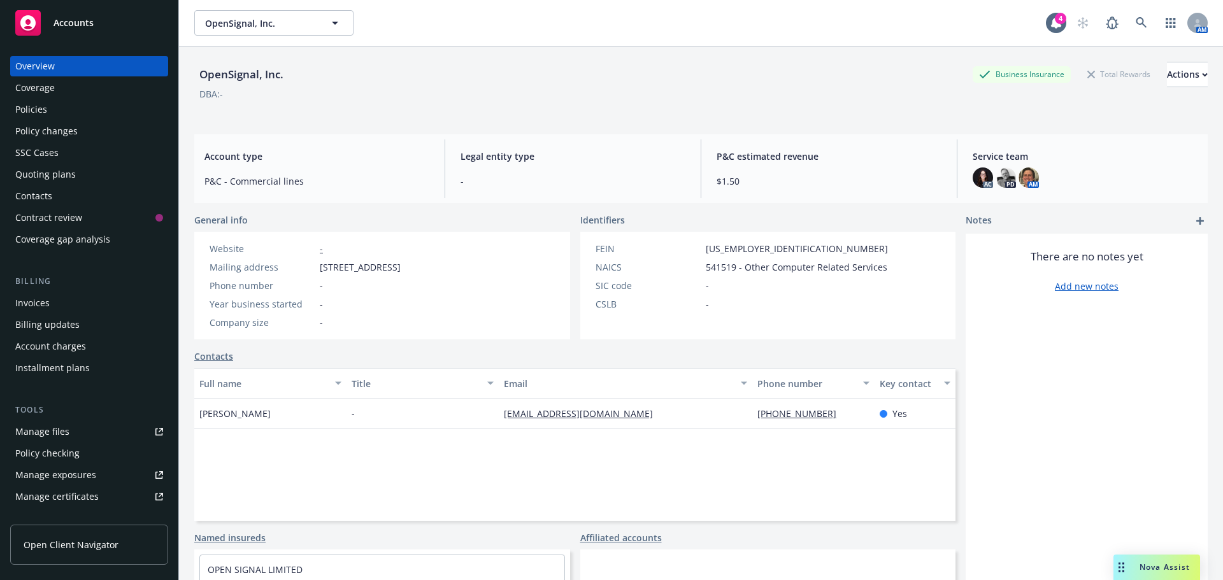
click at [38, 111] on div "Policies" at bounding box center [31, 109] width 32 height 20
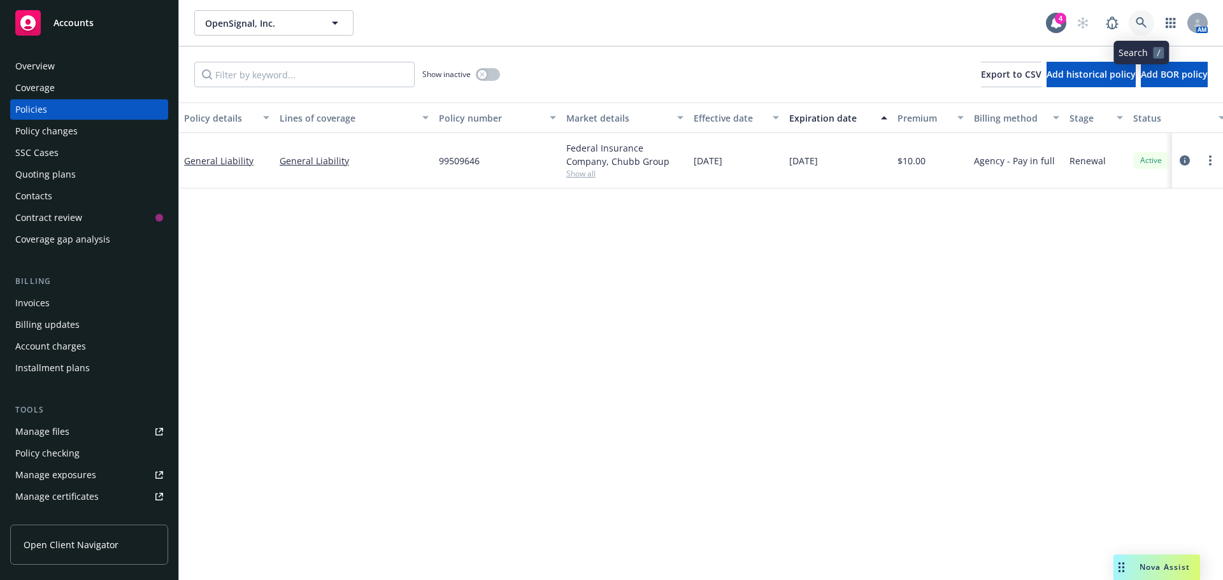
click at [1143, 25] on icon at bounding box center [1141, 22] width 11 height 11
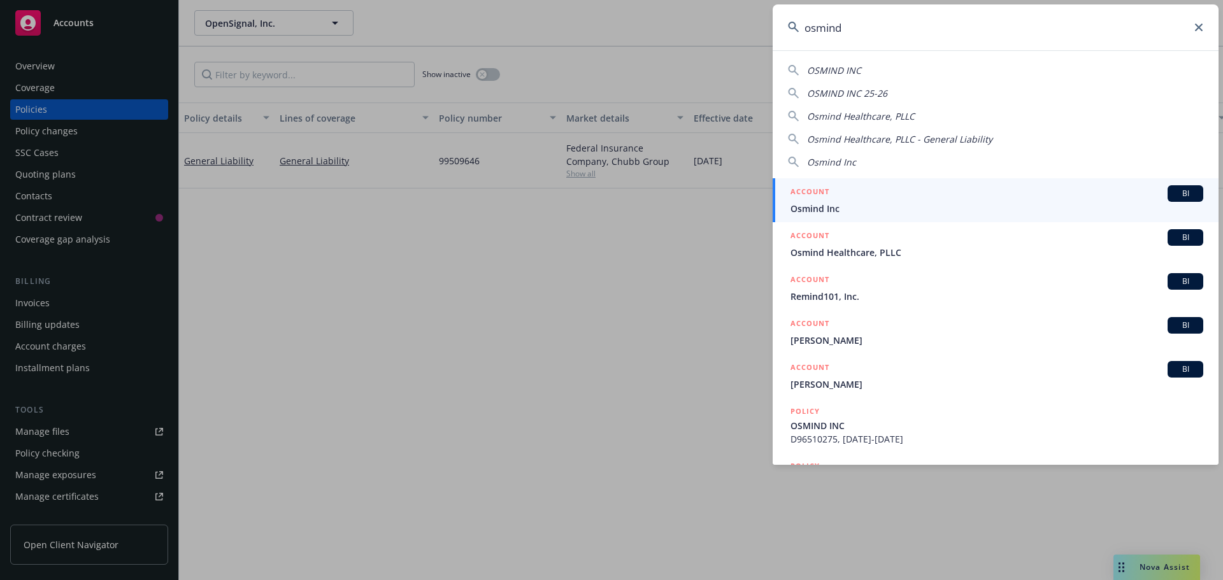
type input "osmind"
click at [829, 203] on span "Osmind Inc" at bounding box center [997, 208] width 413 height 13
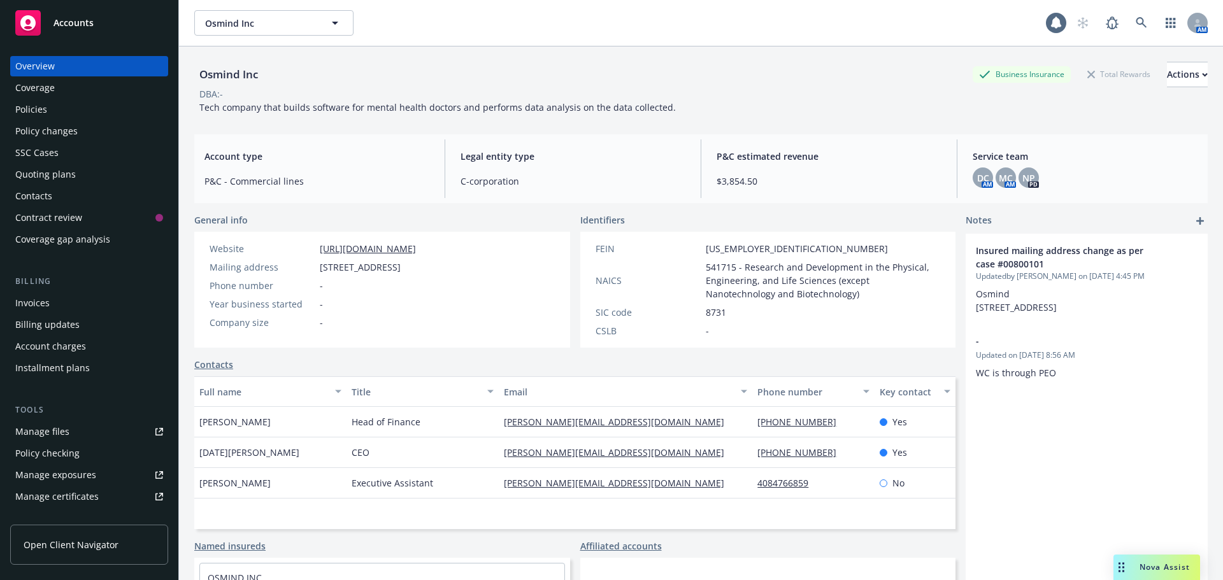
click at [83, 110] on div "Policies" at bounding box center [89, 109] width 148 height 20
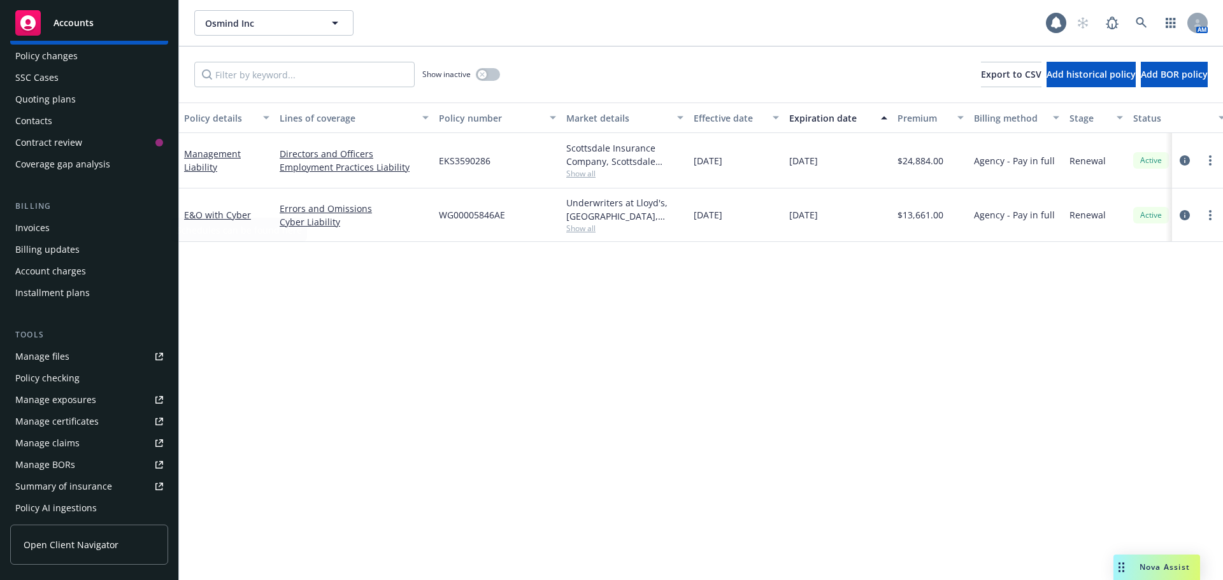
scroll to position [255, 0]
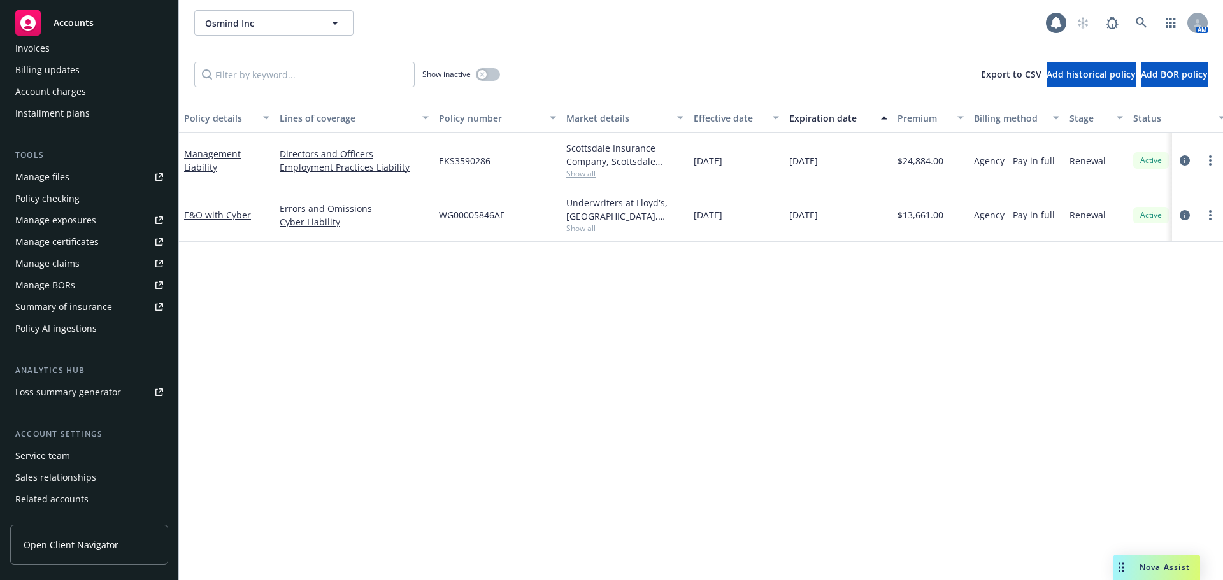
drag, startPoint x: 67, startPoint y: 468, endPoint x: 67, endPoint y: 458, distance: 10.2
click at [67, 467] on div "Service team Sales relationships Related accounts Client features Client access" at bounding box center [89, 499] width 158 height 107
click at [68, 457] on div "Service team" at bounding box center [42, 456] width 55 height 20
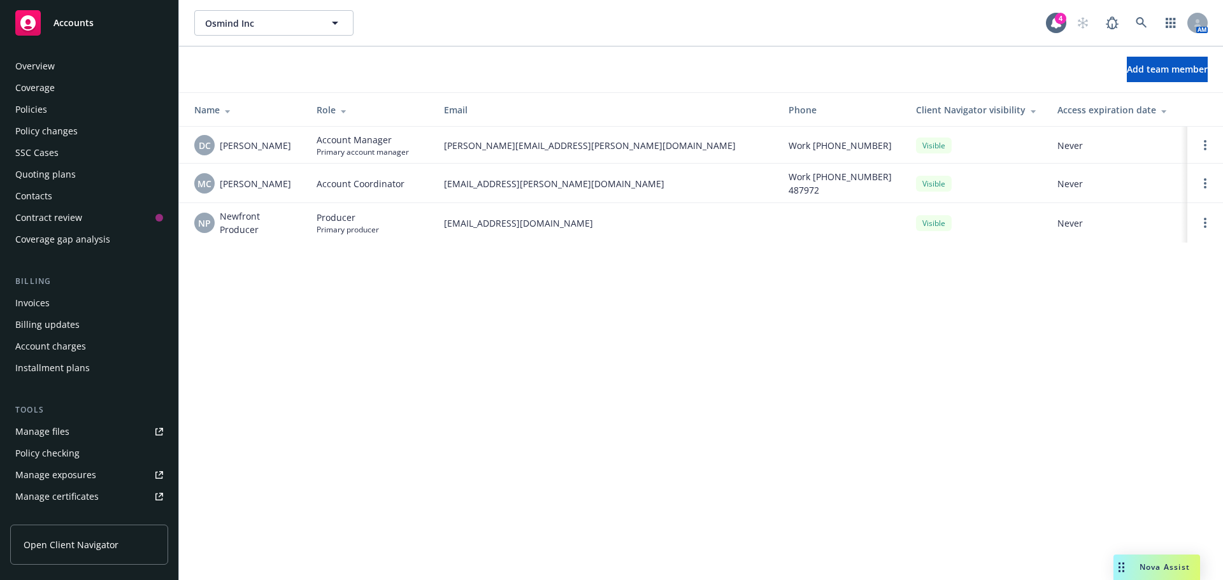
click at [54, 103] on div "Policies" at bounding box center [89, 109] width 148 height 20
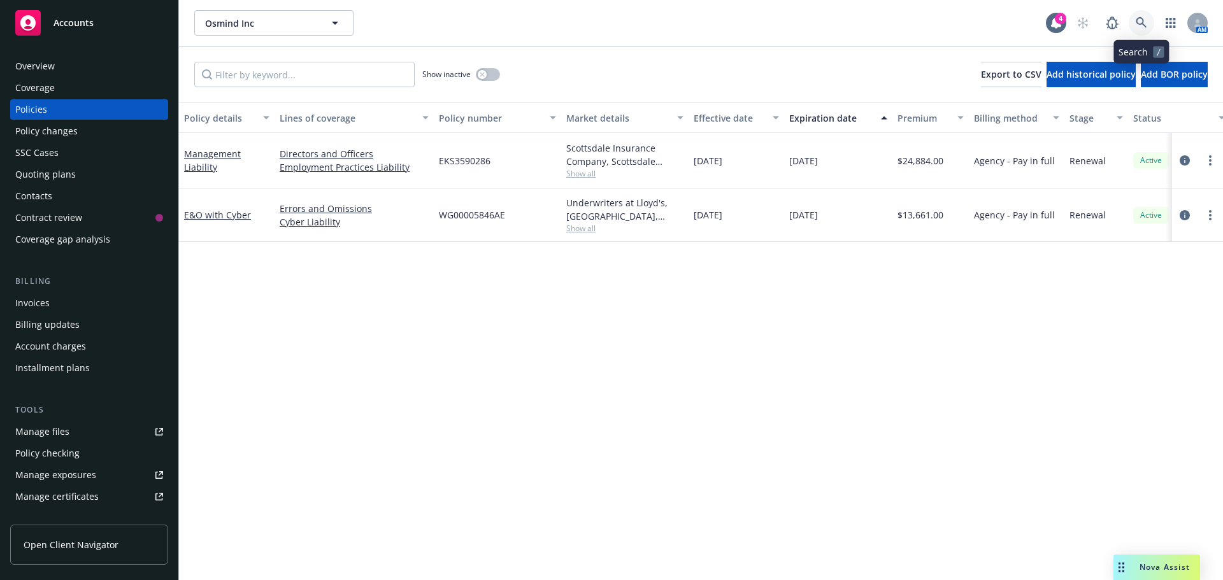
click at [1146, 24] on icon at bounding box center [1141, 22] width 11 height 11
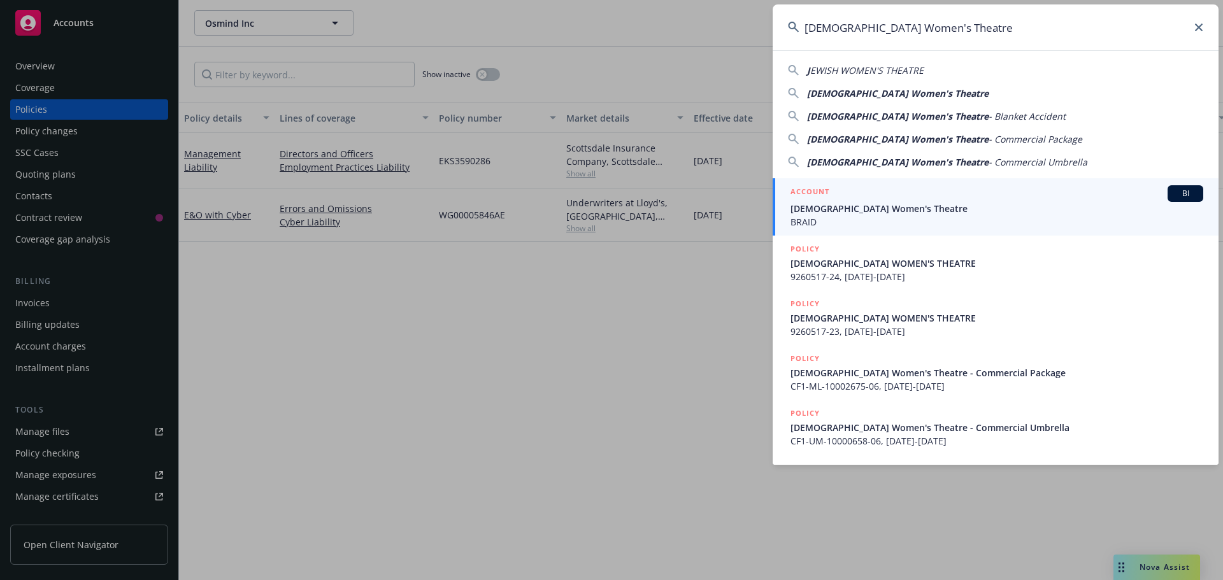
type input "[DEMOGRAPHIC_DATA] Women's Theatre"
click at [838, 207] on span "[DEMOGRAPHIC_DATA] Women's Theatre" at bounding box center [997, 208] width 413 height 13
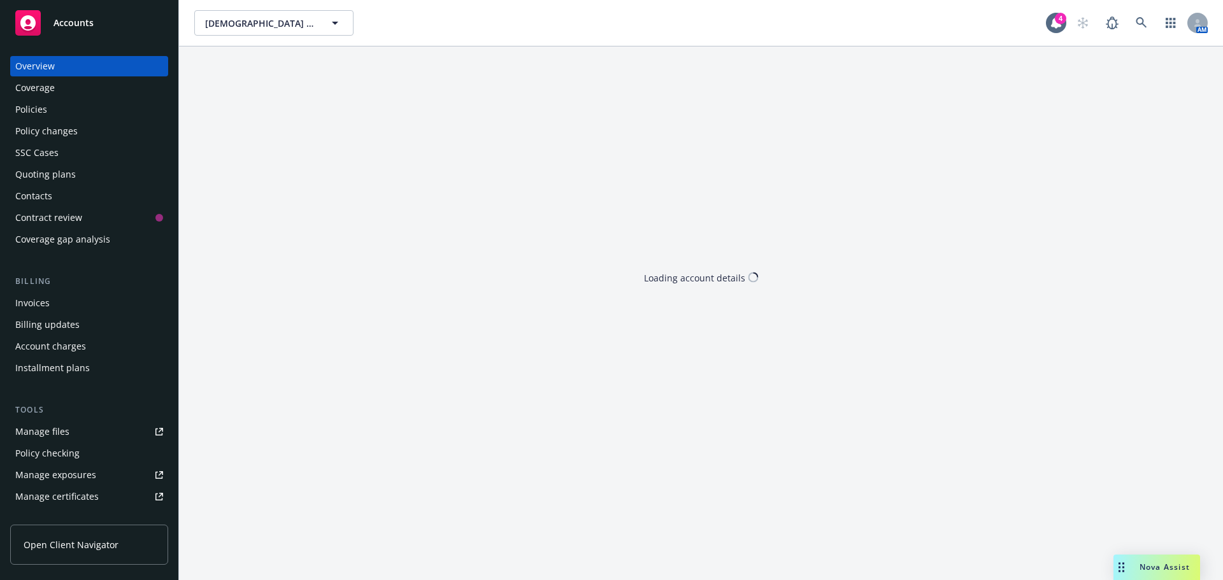
click at [36, 104] on div "Policies" at bounding box center [31, 109] width 32 height 20
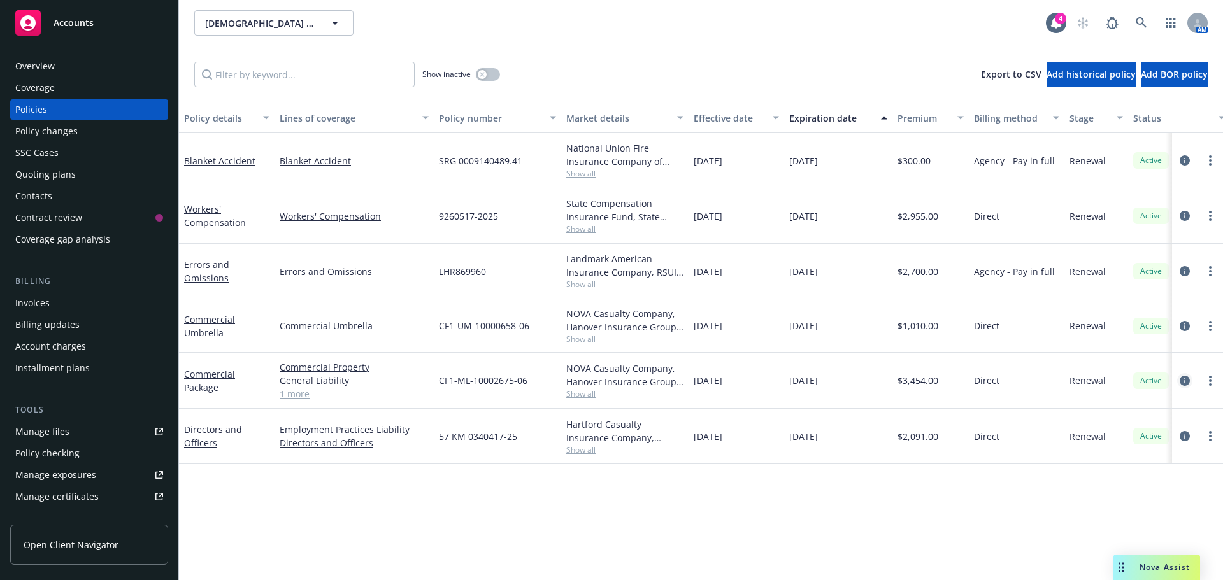
click at [1186, 384] on icon "circleInformation" at bounding box center [1185, 381] width 10 height 10
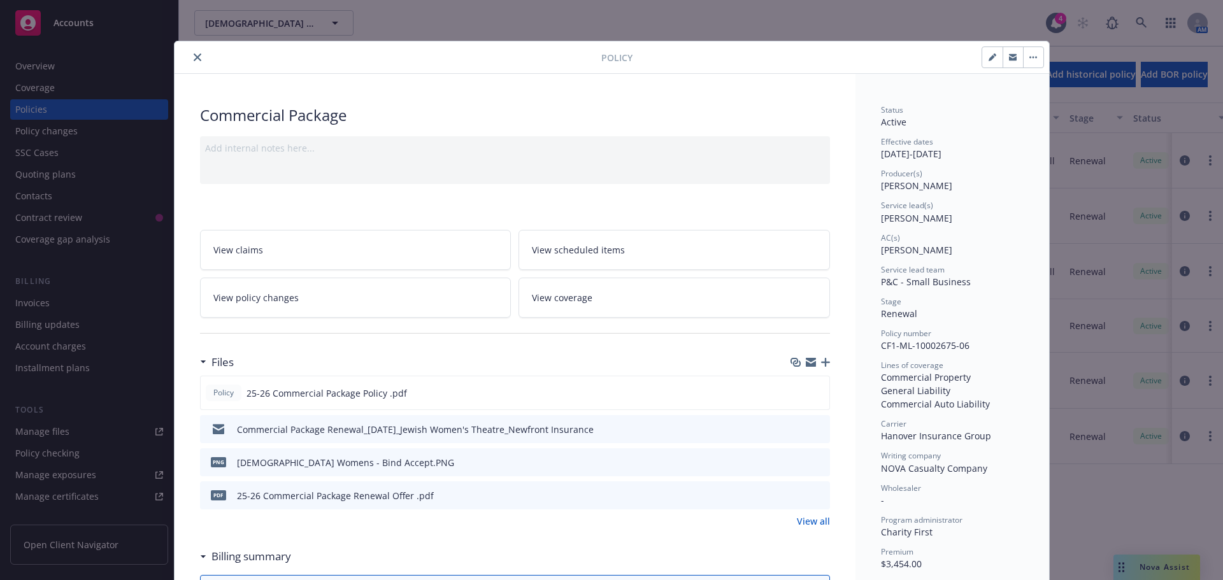
click at [194, 57] on icon "close" at bounding box center [198, 58] width 8 height 8
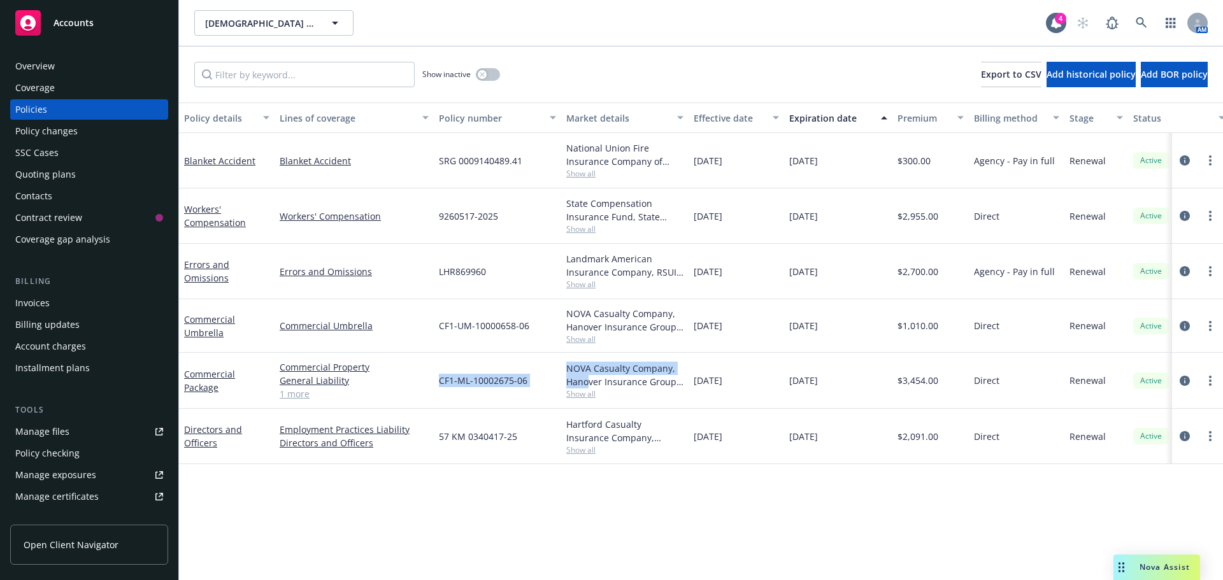
drag, startPoint x: 438, startPoint y: 385, endPoint x: 1137, endPoint y: 357, distance: 699.5
click at [594, 378] on div "Commercial Package Commercial Property General Liability Commercial Auto Liabil…" at bounding box center [794, 381] width 1230 height 56
click at [1182, 383] on icon "circleInformation" at bounding box center [1185, 381] width 10 height 10
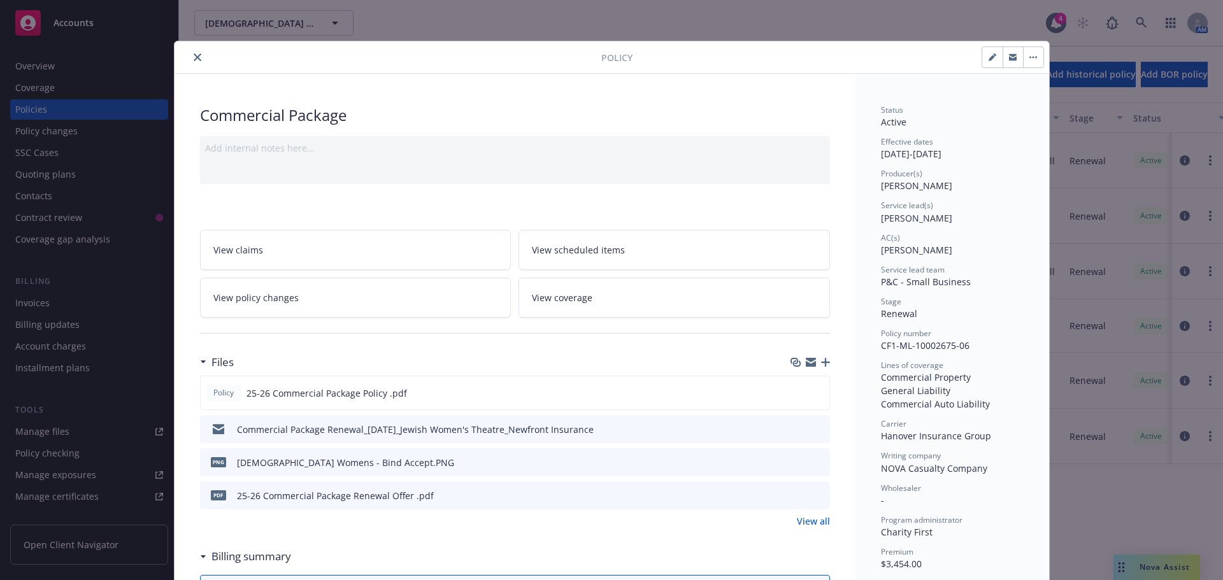
scroll to position [38, 0]
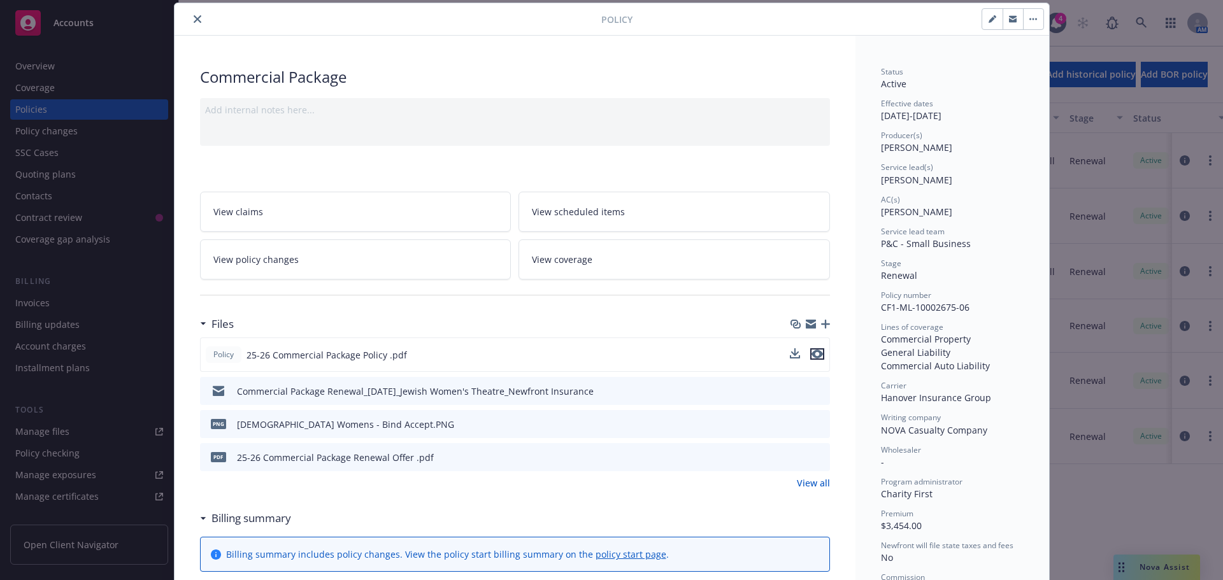
click at [814, 354] on icon "preview file" at bounding box center [817, 354] width 11 height 9
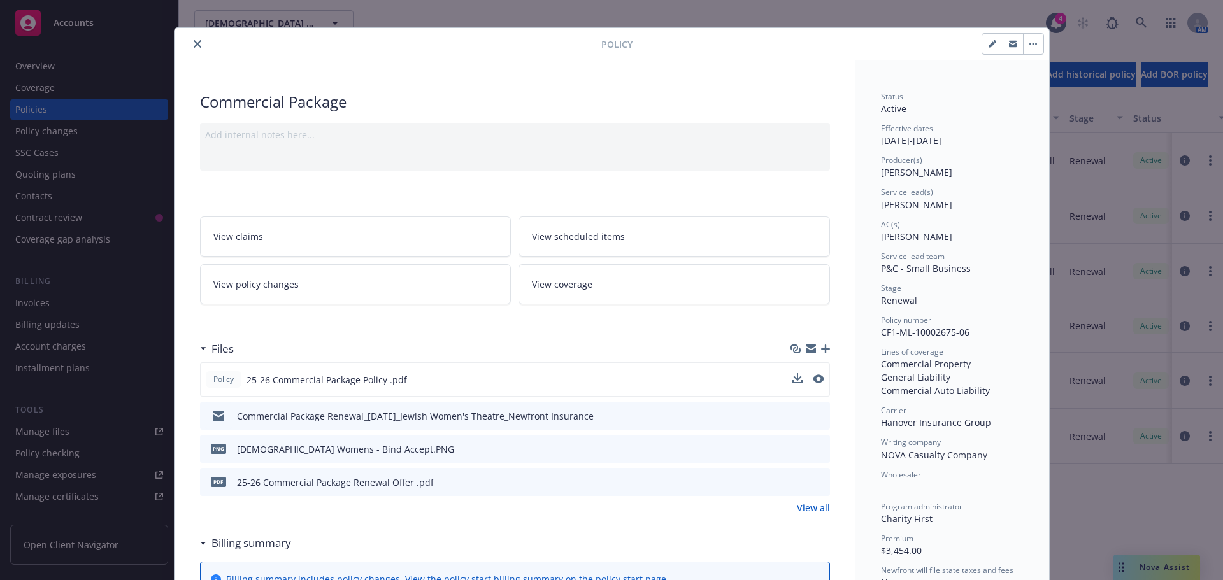
scroll to position [0, 0]
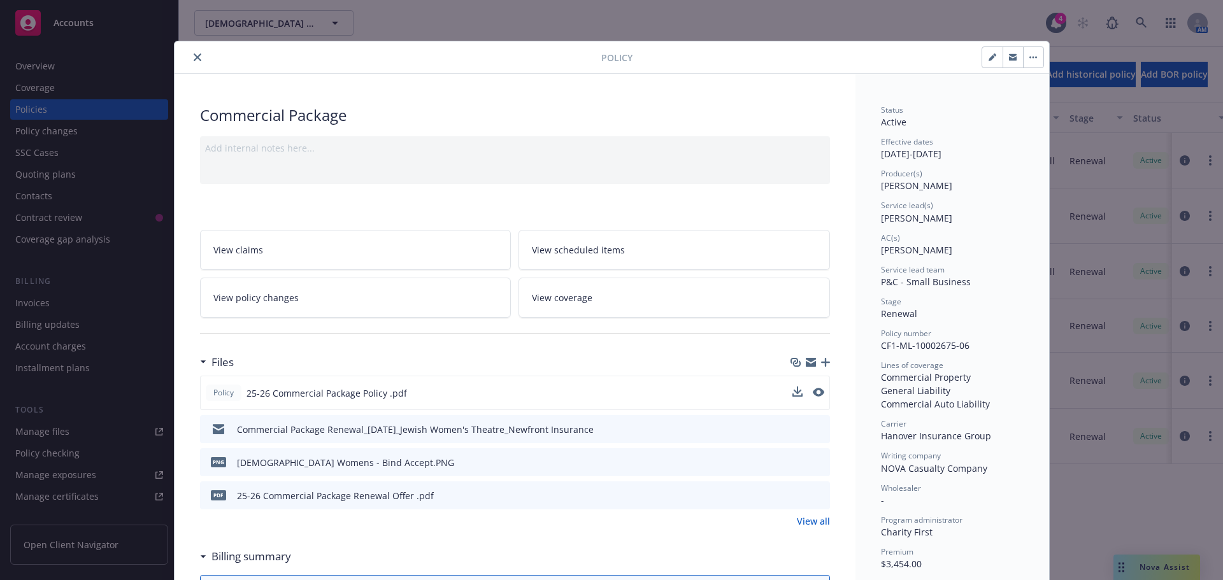
drag, startPoint x: 187, startPoint y: 56, endPoint x: 305, endPoint y: 39, distance: 119.1
click at [190, 56] on button "close" at bounding box center [197, 57] width 15 height 15
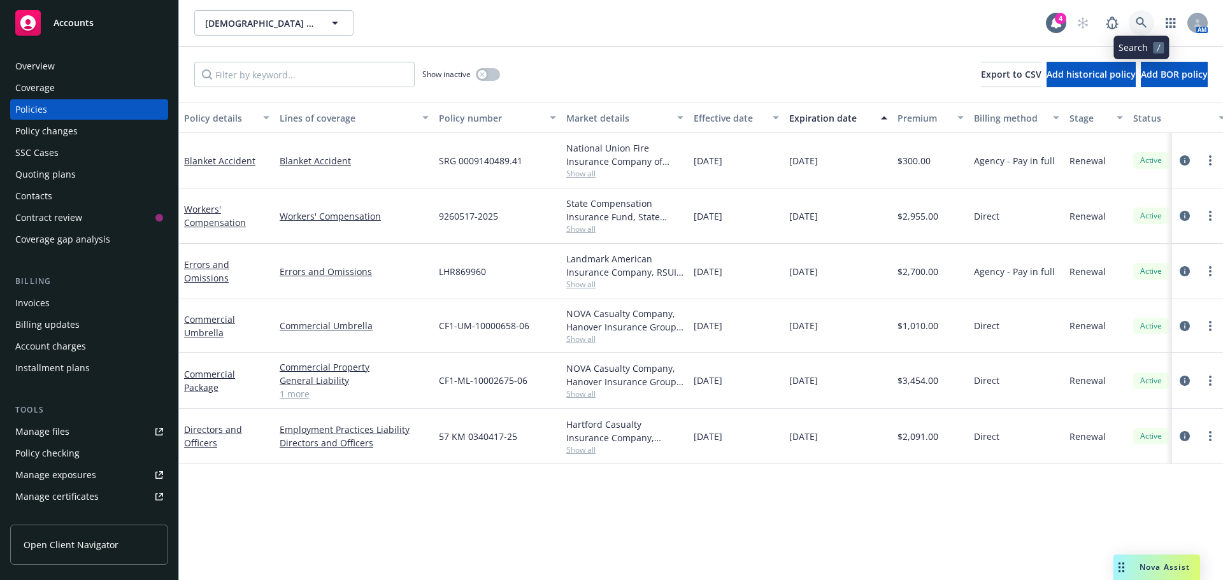
click at [1146, 30] on link at bounding box center [1141, 22] width 25 height 25
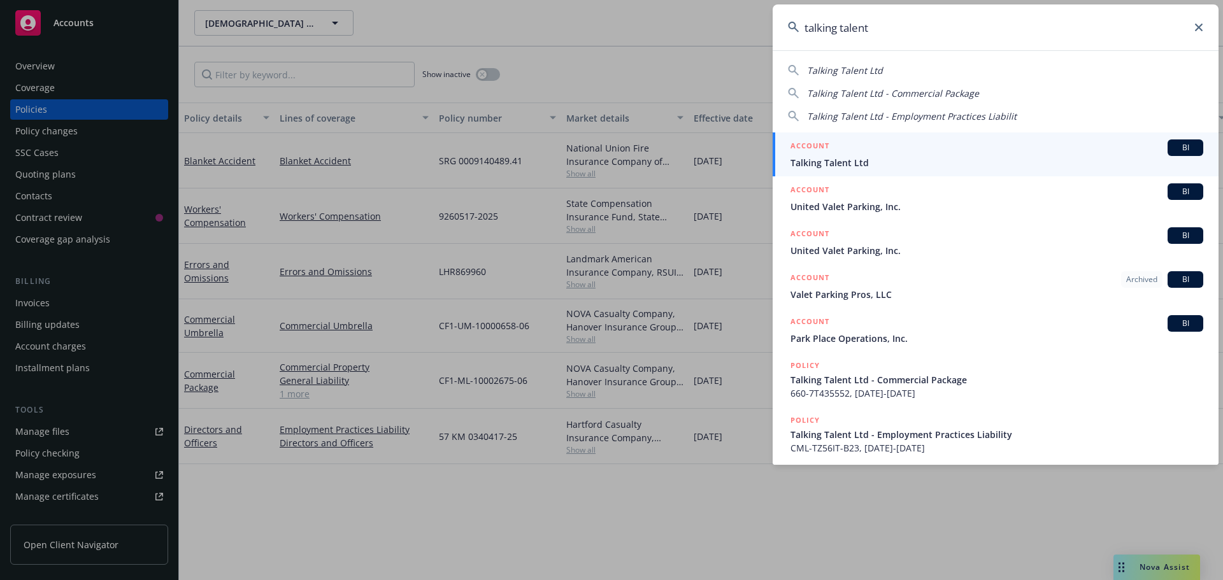
type input "talking talent"
drag, startPoint x: 839, startPoint y: 158, endPoint x: 822, endPoint y: 164, distance: 18.3
click at [838, 157] on span "Talking Talent Ltd" at bounding box center [997, 162] width 413 height 13
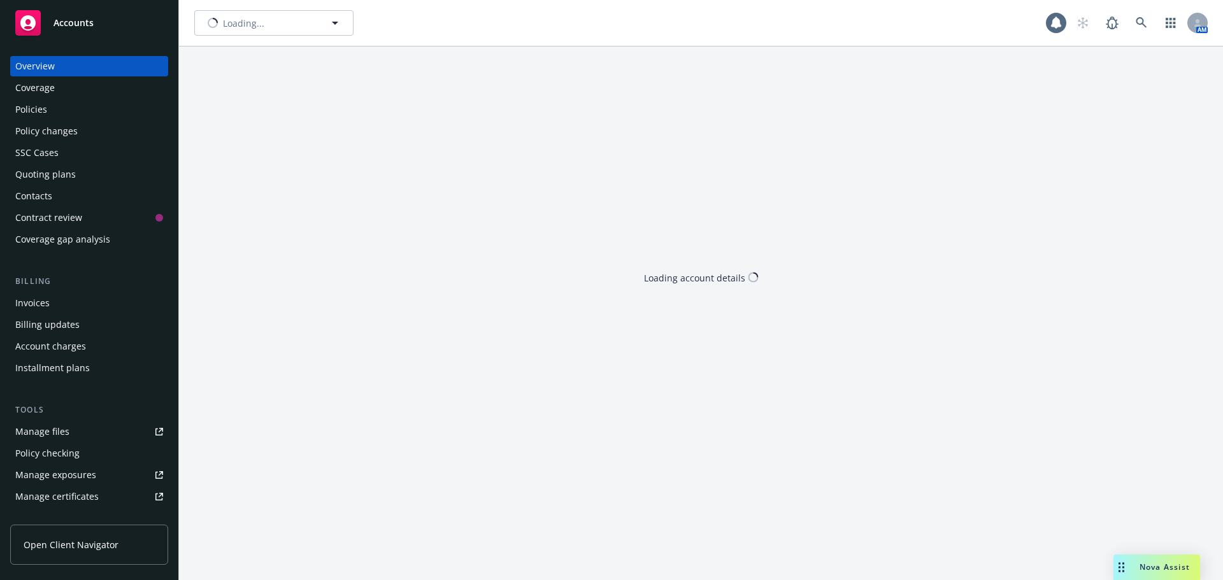
click at [43, 115] on div "Policies" at bounding box center [31, 109] width 32 height 20
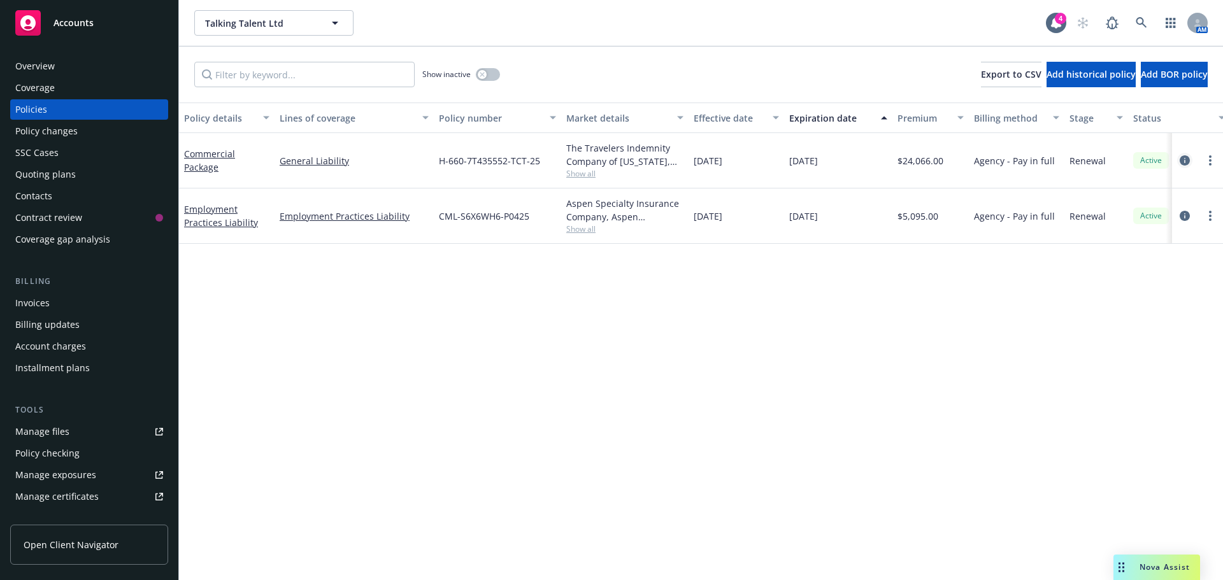
click at [1189, 161] on icon "circleInformation" at bounding box center [1185, 160] width 10 height 10
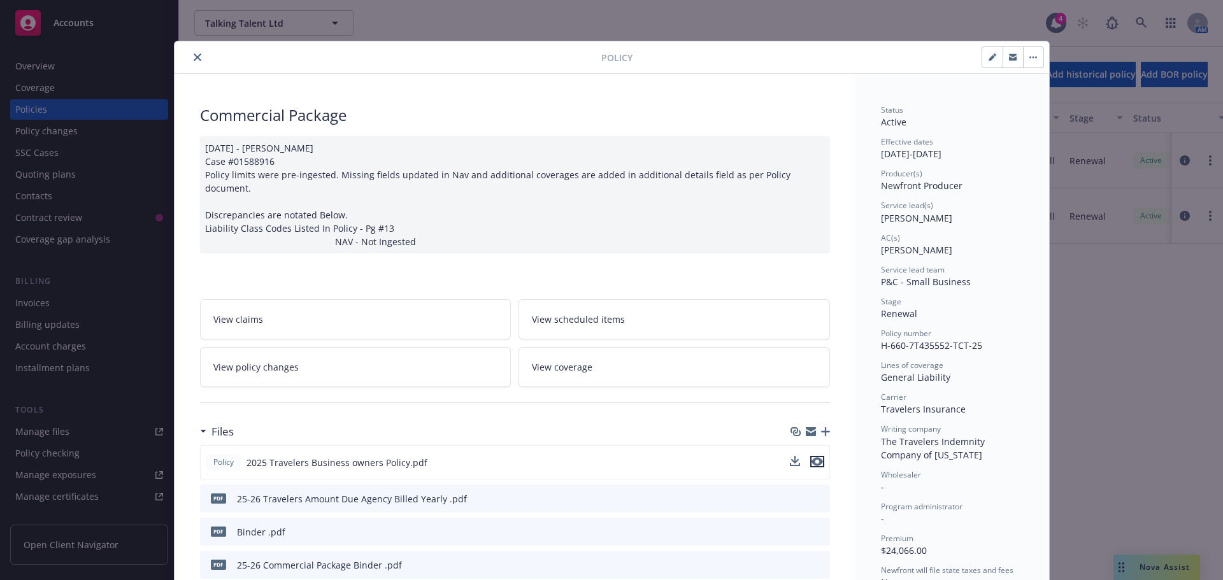
click at [812, 457] on icon "preview file" at bounding box center [817, 461] width 11 height 9
click at [199, 56] on button "close" at bounding box center [197, 57] width 15 height 15
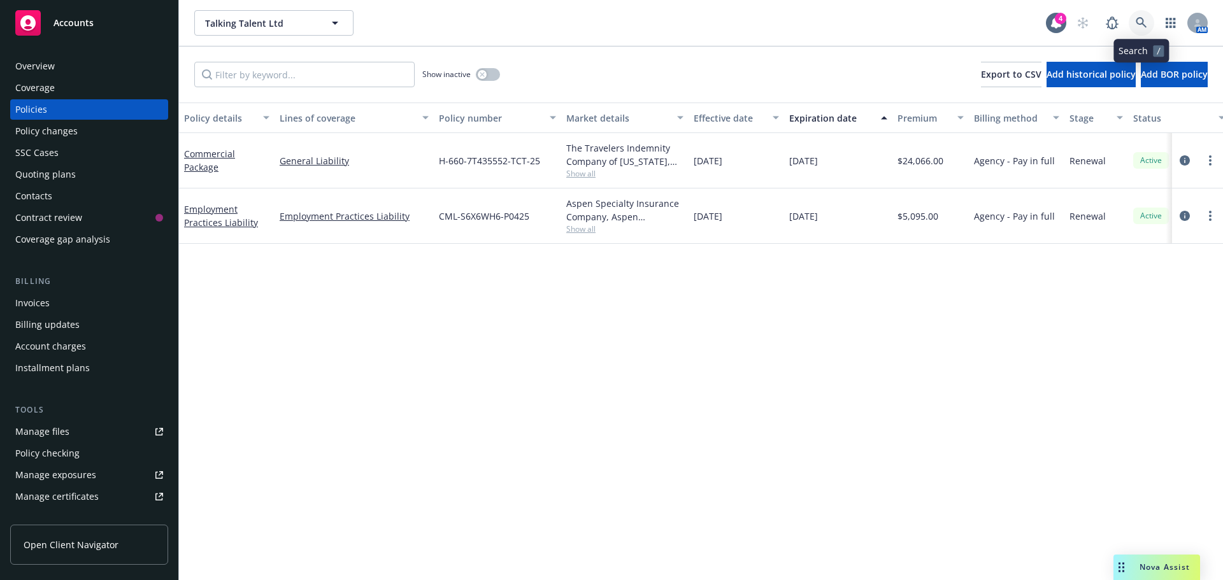
click at [1136, 23] on icon at bounding box center [1141, 22] width 11 height 11
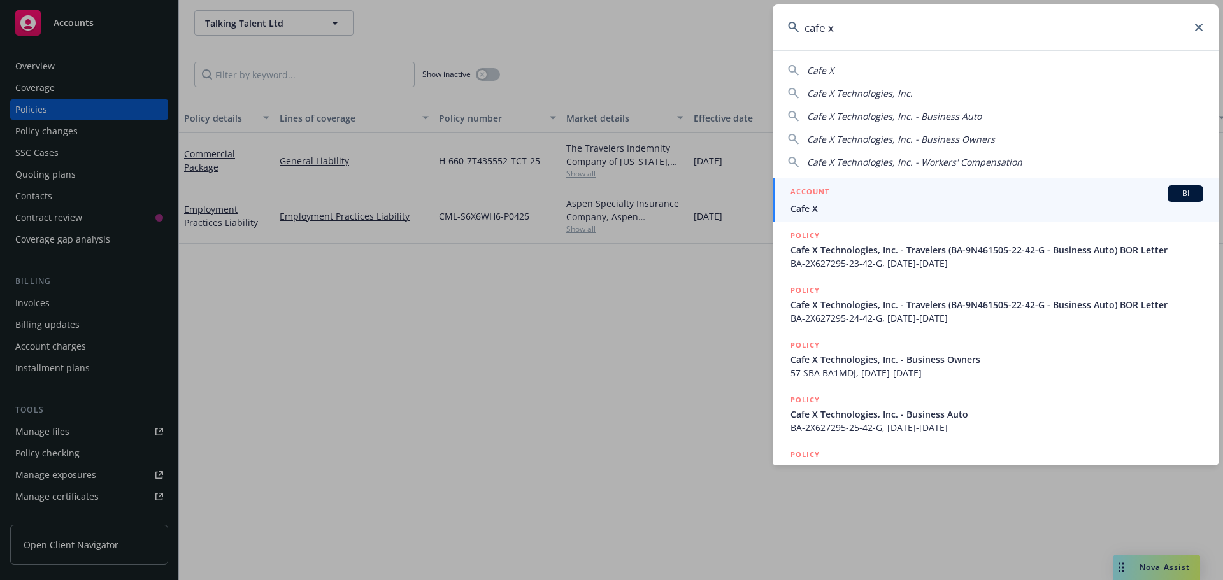
type input "cafe x"
click at [857, 207] on span "Cafe X" at bounding box center [997, 208] width 413 height 13
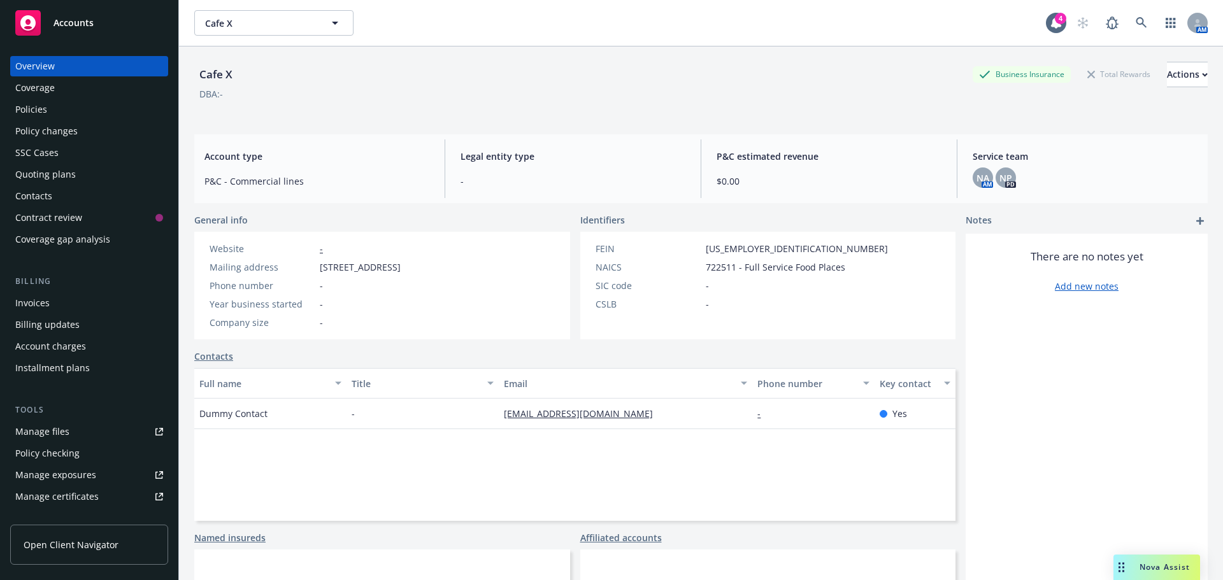
click at [1146, 26] on div "AM" at bounding box center [1139, 22] width 138 height 25
click at [1137, 24] on link at bounding box center [1141, 22] width 25 height 25
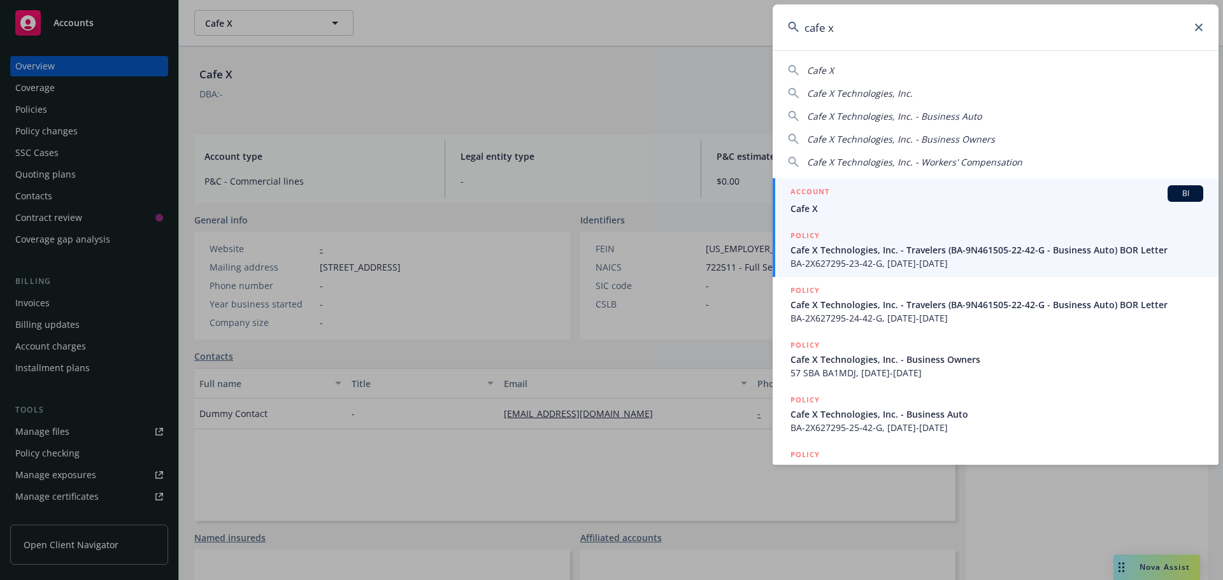
type input "cafe x"
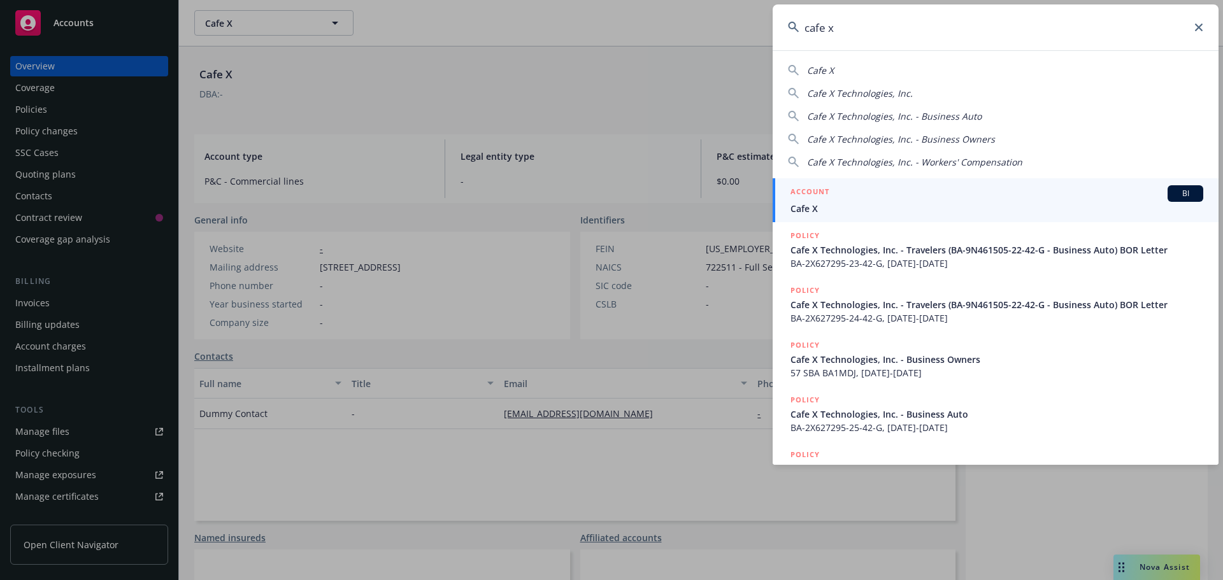
click at [874, 266] on span "BA-2X627295-23-42-G, [DATE]-[DATE]" at bounding box center [997, 263] width 413 height 13
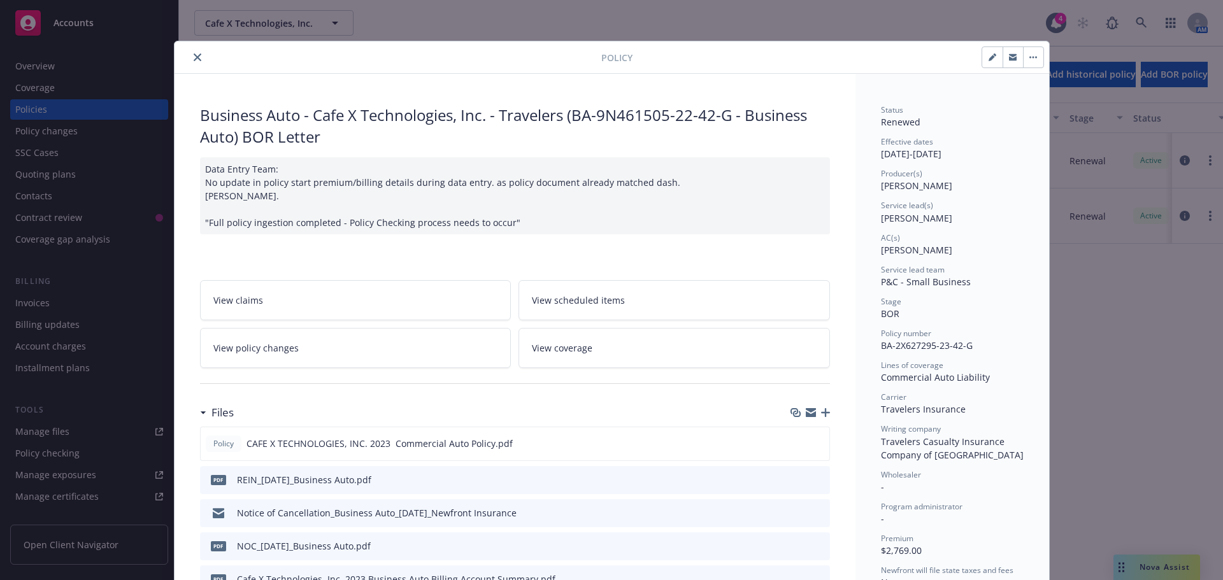
drag, startPoint x: 196, startPoint y: 57, endPoint x: 195, endPoint y: 66, distance: 8.9
click at [195, 57] on icon "close" at bounding box center [198, 58] width 8 height 8
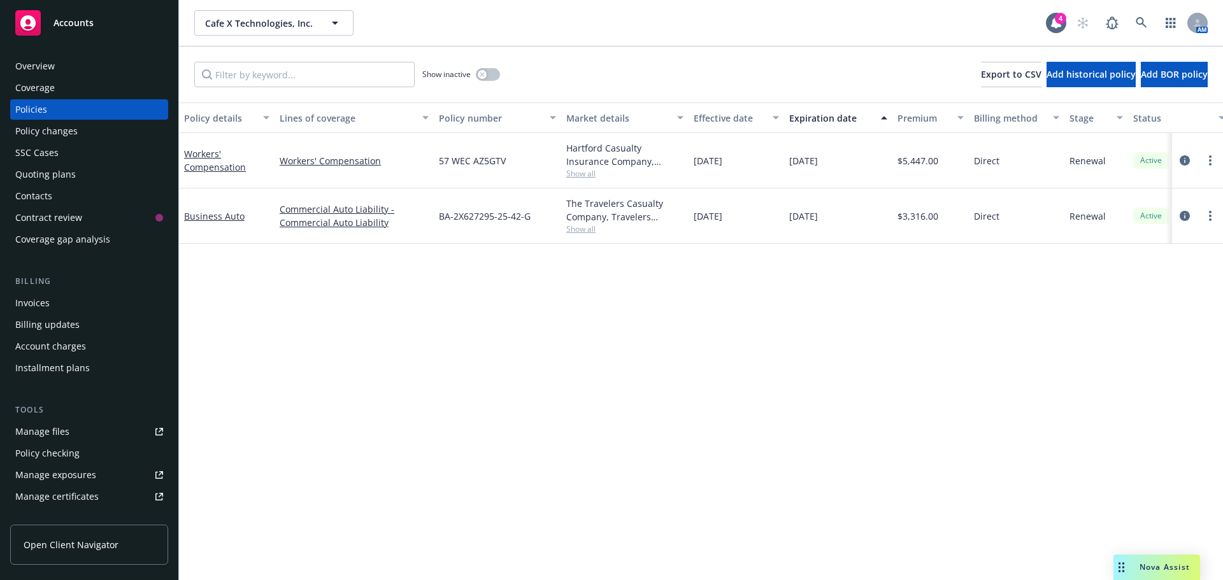
click at [60, 199] on div "Contacts" at bounding box center [89, 196] width 148 height 20
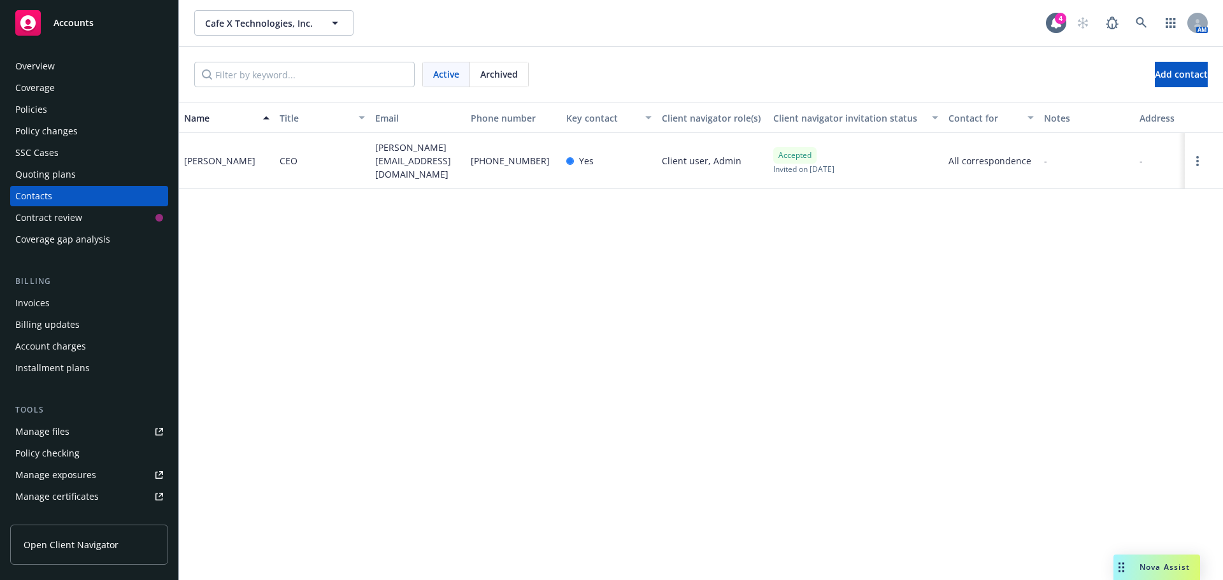
click at [55, 113] on div "Policies" at bounding box center [89, 109] width 148 height 20
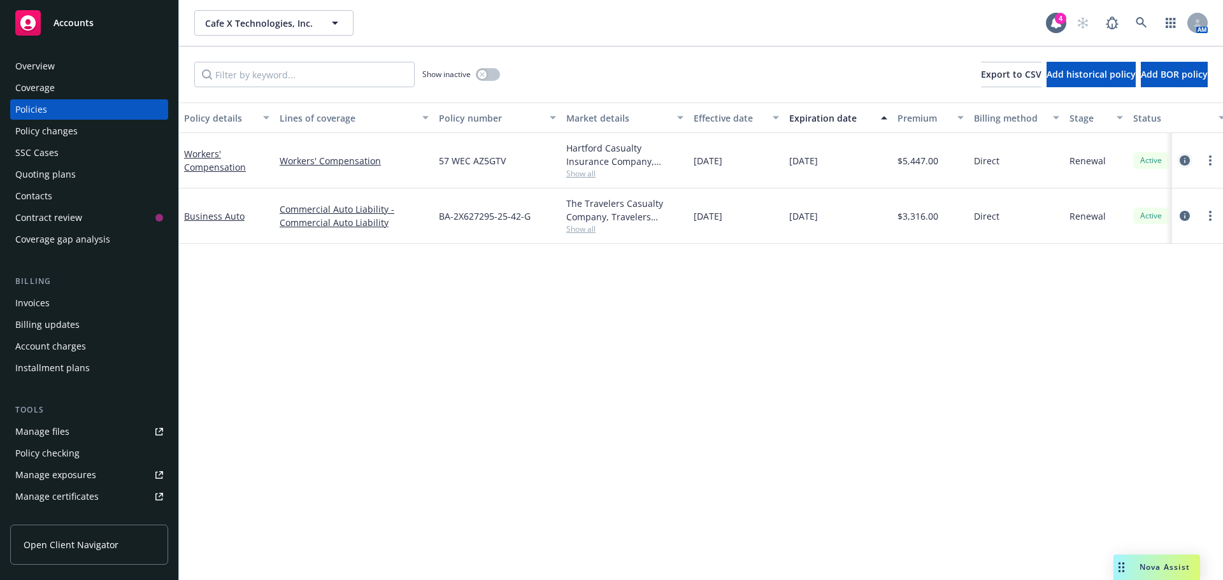
click at [1184, 162] on icon "circleInformation" at bounding box center [1185, 160] width 10 height 10
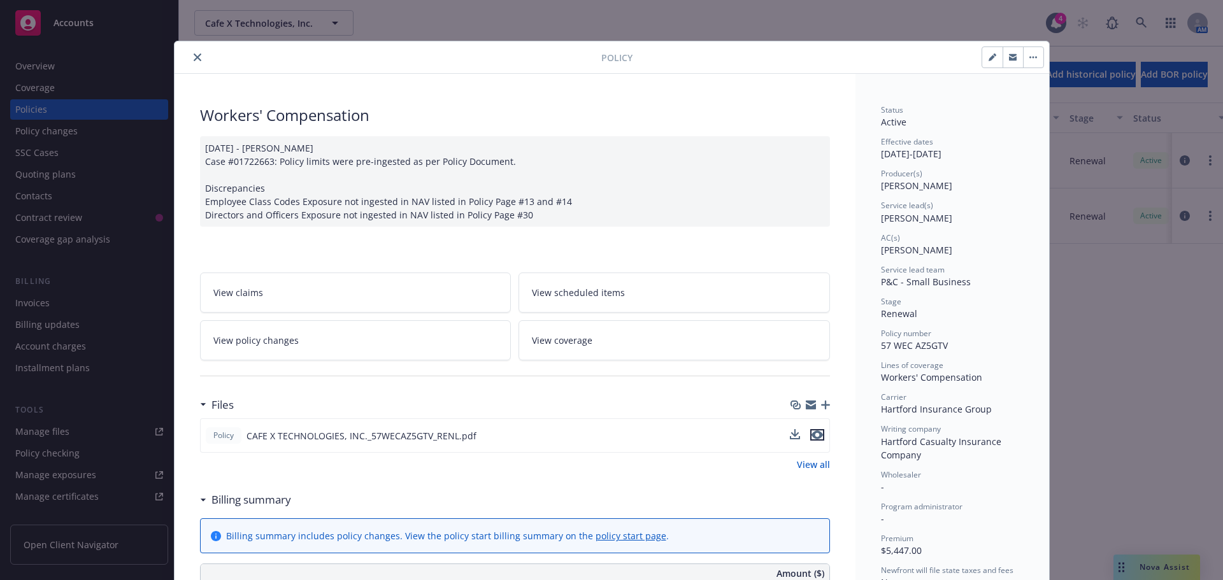
click at [812, 433] on icon "preview file" at bounding box center [817, 435] width 11 height 9
click at [192, 59] on button "close" at bounding box center [197, 57] width 15 height 15
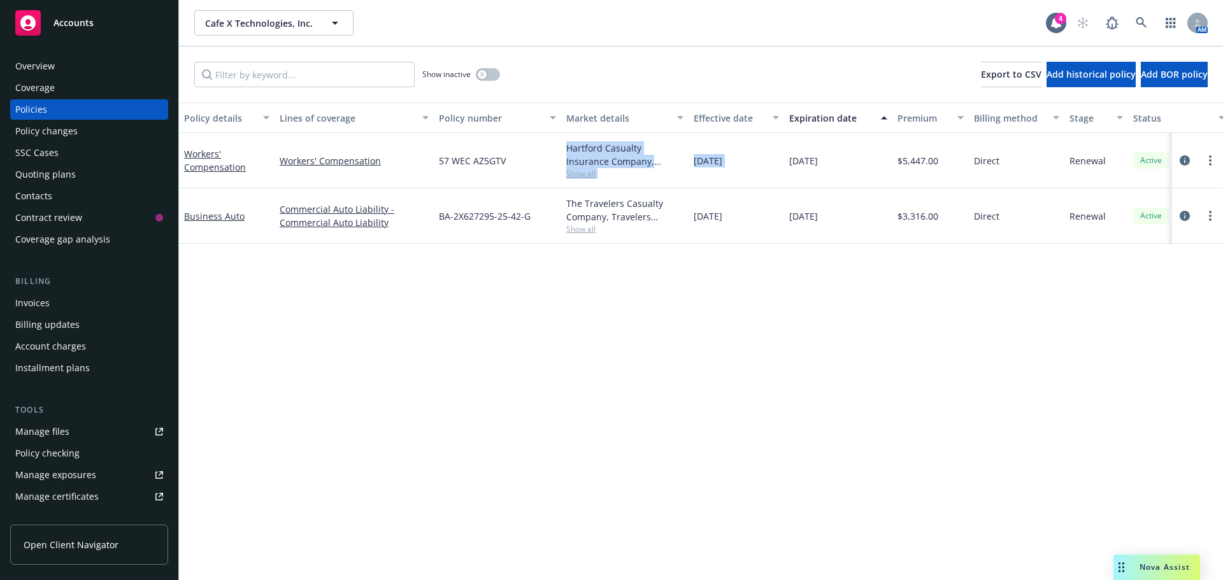
drag, startPoint x: 784, startPoint y: 171, endPoint x: 758, endPoint y: 317, distance: 148.1
click at [543, 155] on div "Workers' Compensation Workers' Compensation 57 WEC AZ5GTV Hartford Casualty Ins…" at bounding box center [794, 160] width 1230 height 55
click at [772, 324] on div "Policy details Lines of coverage Policy number Market details Effective date Ex…" at bounding box center [701, 342] width 1044 height 478
drag, startPoint x: 886, startPoint y: 234, endPoint x: 267, endPoint y: 178, distance: 621.1
click at [268, 175] on div "Workers' Compensation Workers' Compensation 57 WEC AZ5GTV Hartford Casualty Ins…" at bounding box center [794, 184] width 1230 height 102
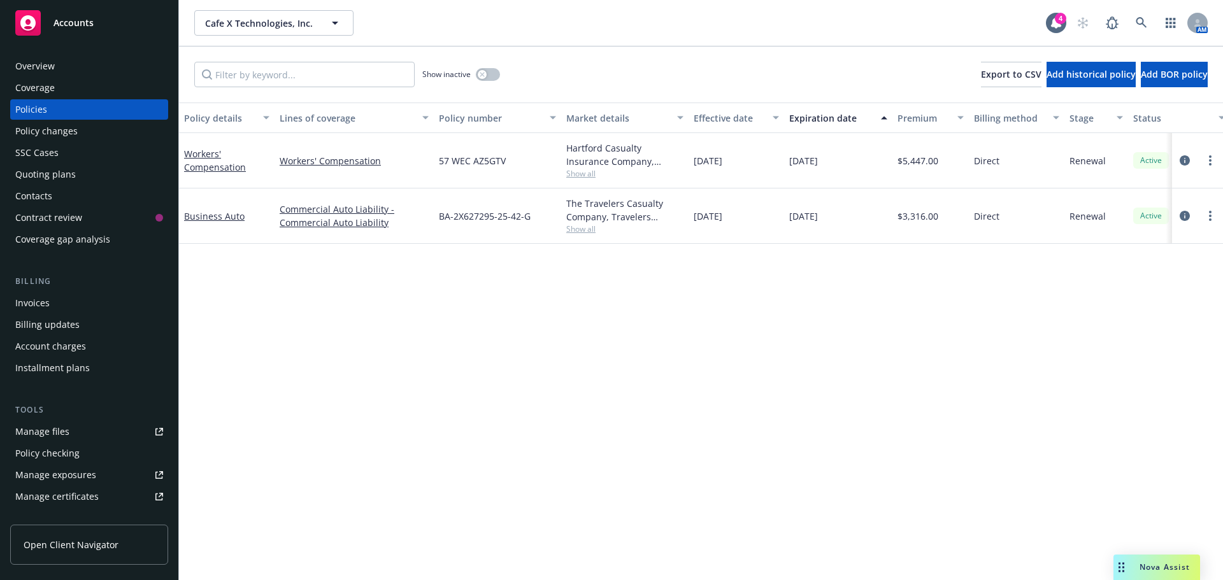
click at [489, 329] on div "Policy details Lines of coverage Policy number Market details Effective date Ex…" at bounding box center [701, 342] width 1044 height 478
click at [581, 229] on span "Show all" at bounding box center [624, 229] width 117 height 11
click at [940, 321] on div "Policy details Lines of coverage Policy number Market details Effective date Ex…" at bounding box center [701, 342] width 1044 height 478
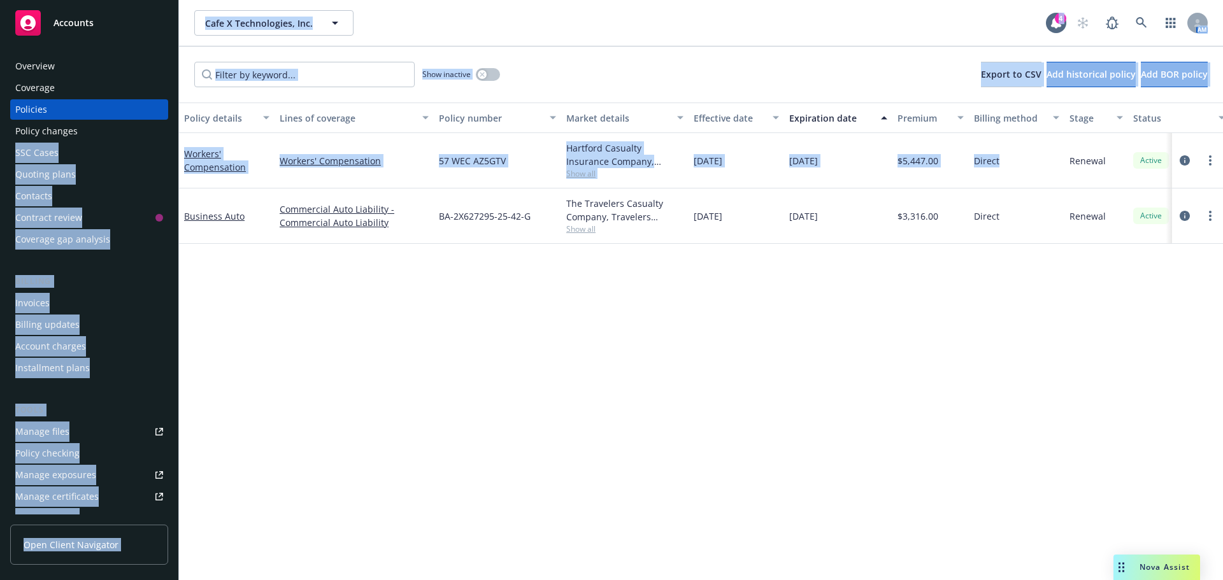
drag, startPoint x: 743, startPoint y: 138, endPoint x: 315, endPoint y: 248, distance: 441.6
click at [157, 146] on div "Accounts Overview Coverage Policies Policy changes SSC Cases Quoting plans Cont…" at bounding box center [611, 290] width 1223 height 580
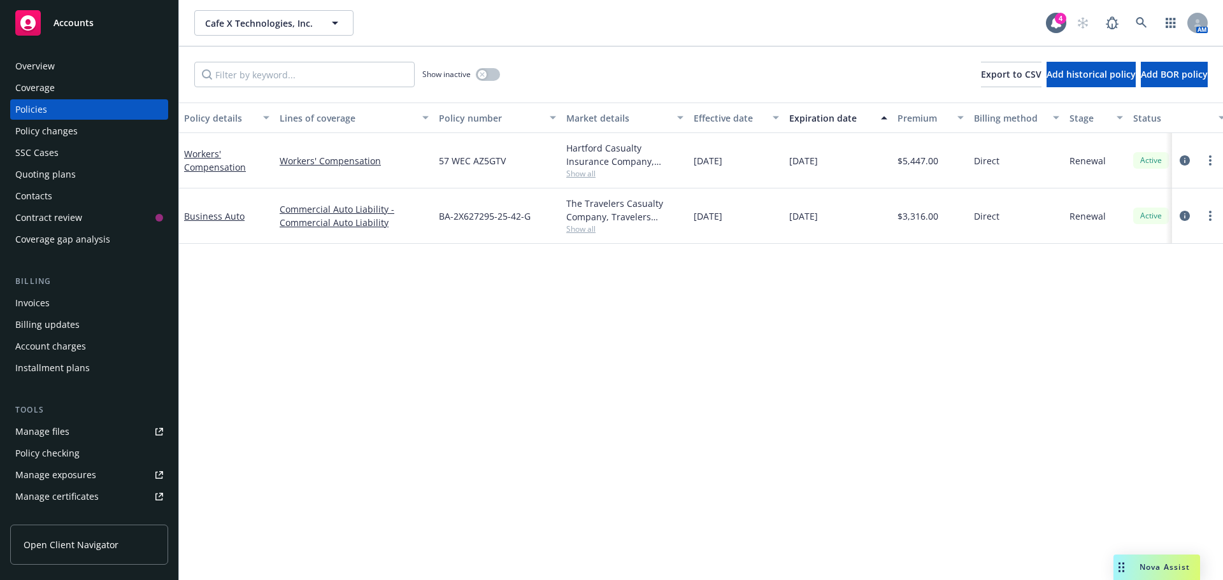
drag, startPoint x: 445, startPoint y: 347, endPoint x: 517, endPoint y: 363, distance: 73.1
click at [452, 347] on div "Policy details Lines of coverage Policy number Market details Effective date Ex…" at bounding box center [701, 342] width 1044 height 478
click at [461, 364] on div "Policy details Lines of coverage Policy number Market details Effective date Ex…" at bounding box center [701, 342] width 1044 height 478
click at [58, 175] on div "Quoting plans" at bounding box center [45, 174] width 61 height 20
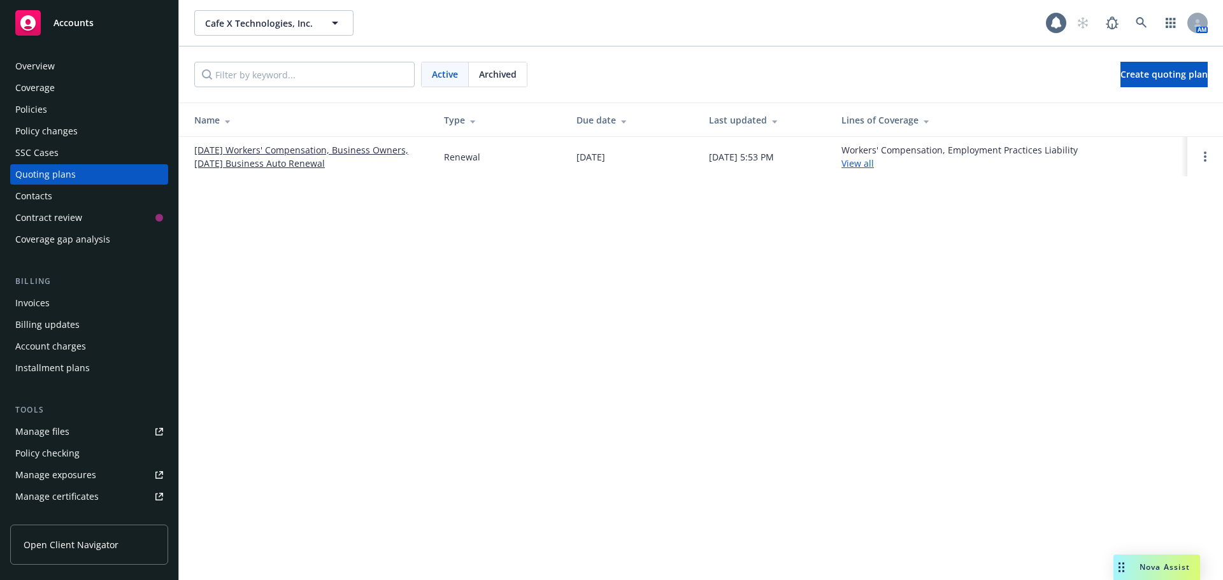
click at [347, 152] on link "[DATE] Workers' Compensation, Business Owners, [DATE] Business Auto Renewal" at bounding box center [308, 156] width 229 height 27
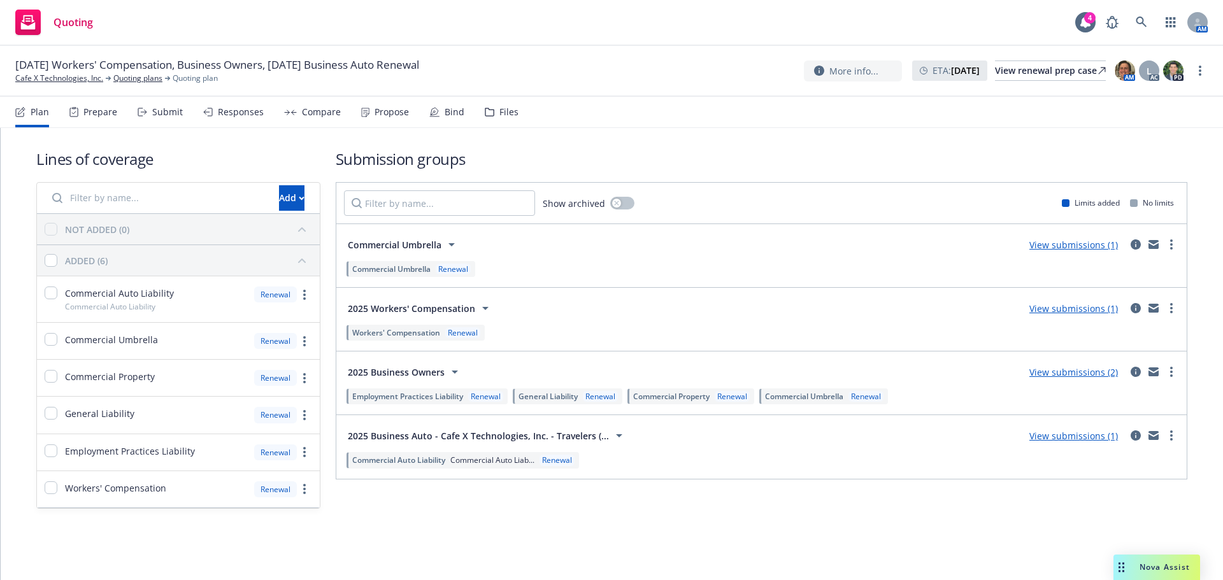
click at [375, 113] on div "Propose" at bounding box center [392, 112] width 34 height 10
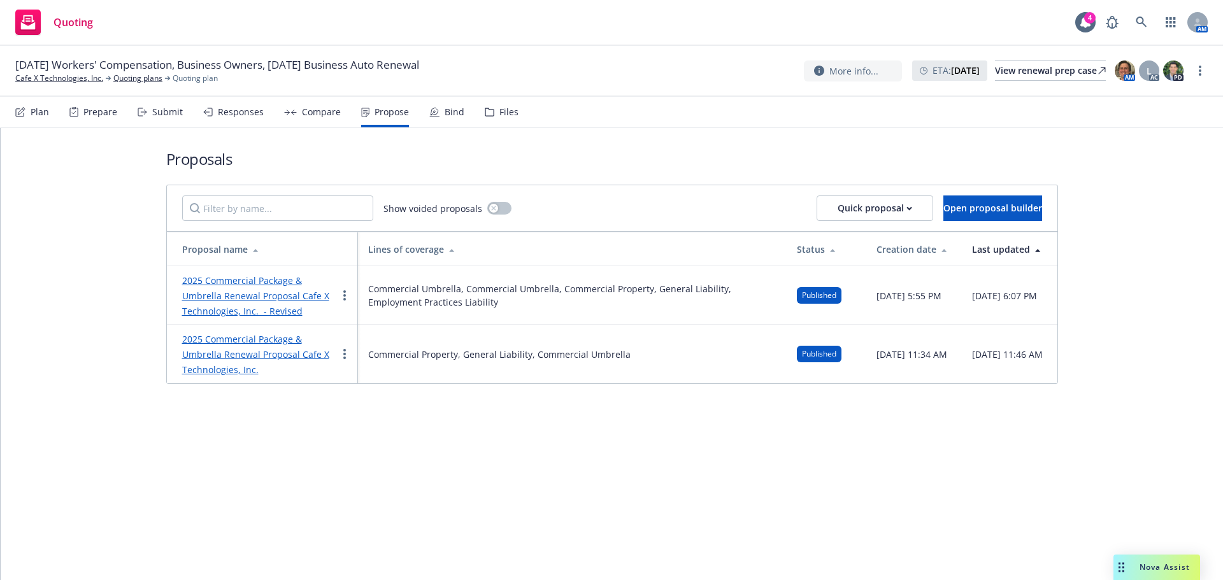
click at [275, 298] on link "2025 Commercial Package & Umbrella Renewal Proposal Cafe X Technologies, Inc. -…" at bounding box center [255, 296] width 147 height 43
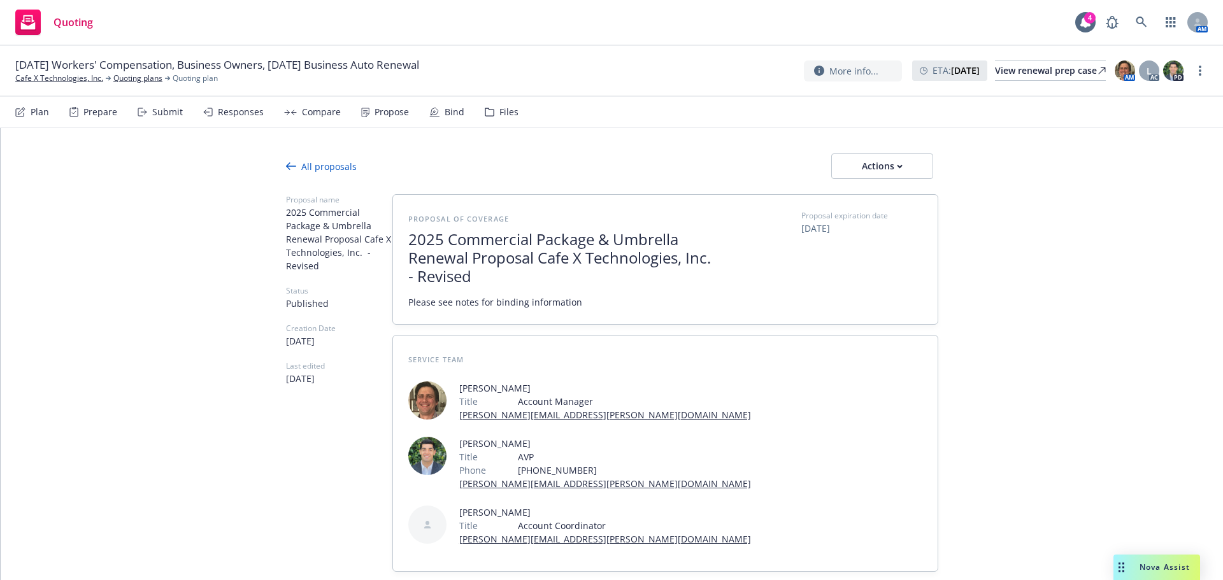
type textarea "x"
click at [75, 82] on link "Cafe X Technologies, Inc." at bounding box center [59, 78] width 88 height 11
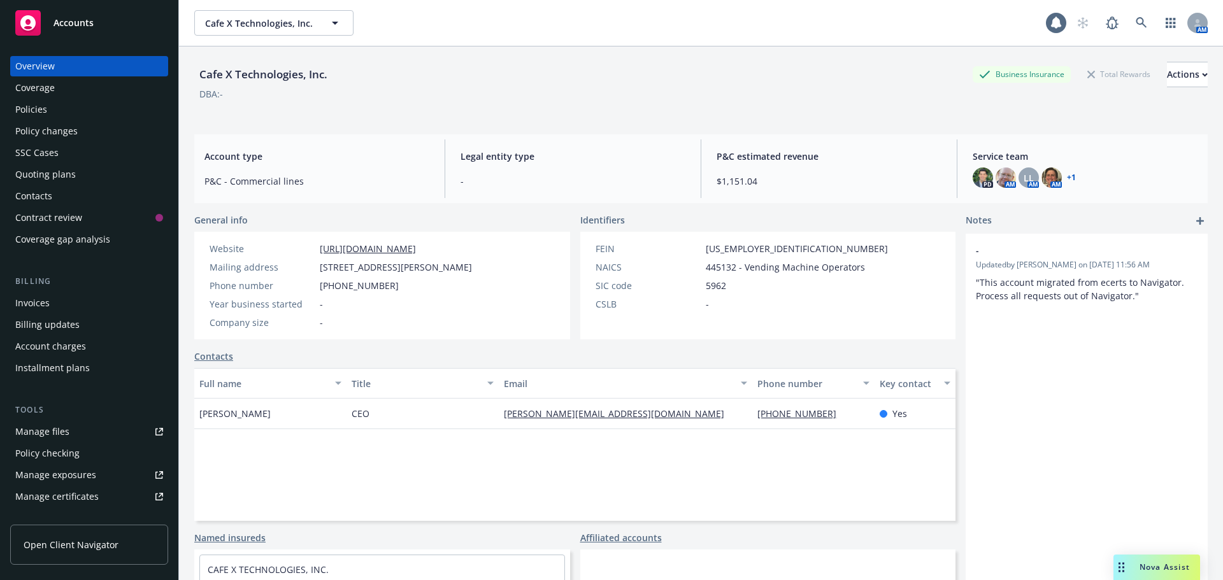
click at [34, 104] on div "Policies" at bounding box center [31, 109] width 32 height 20
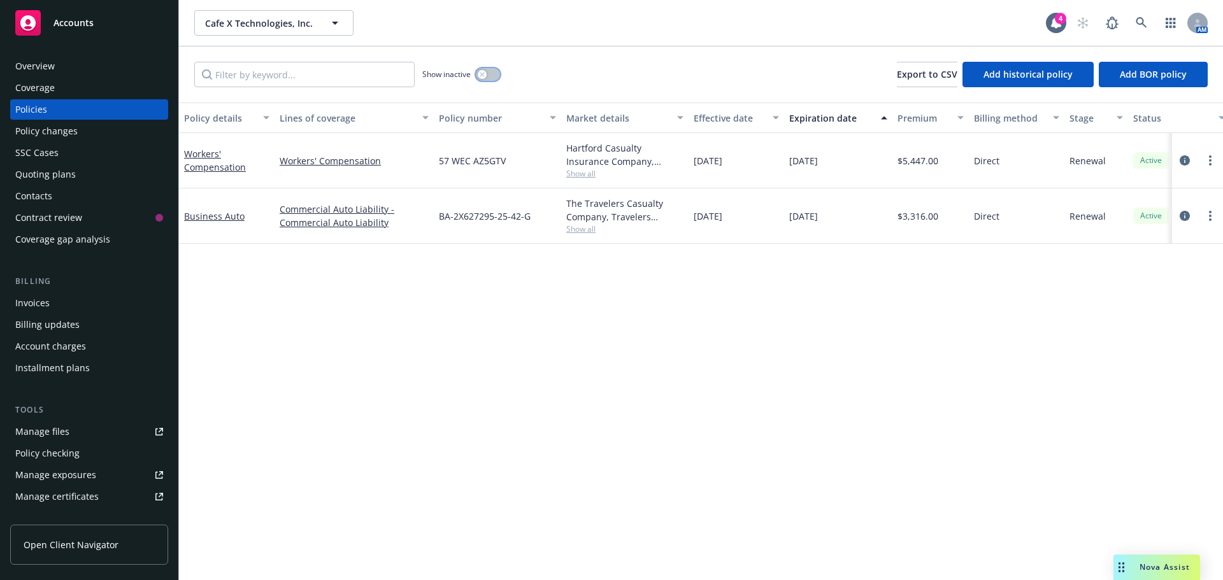
click at [489, 77] on button "button" at bounding box center [488, 74] width 24 height 13
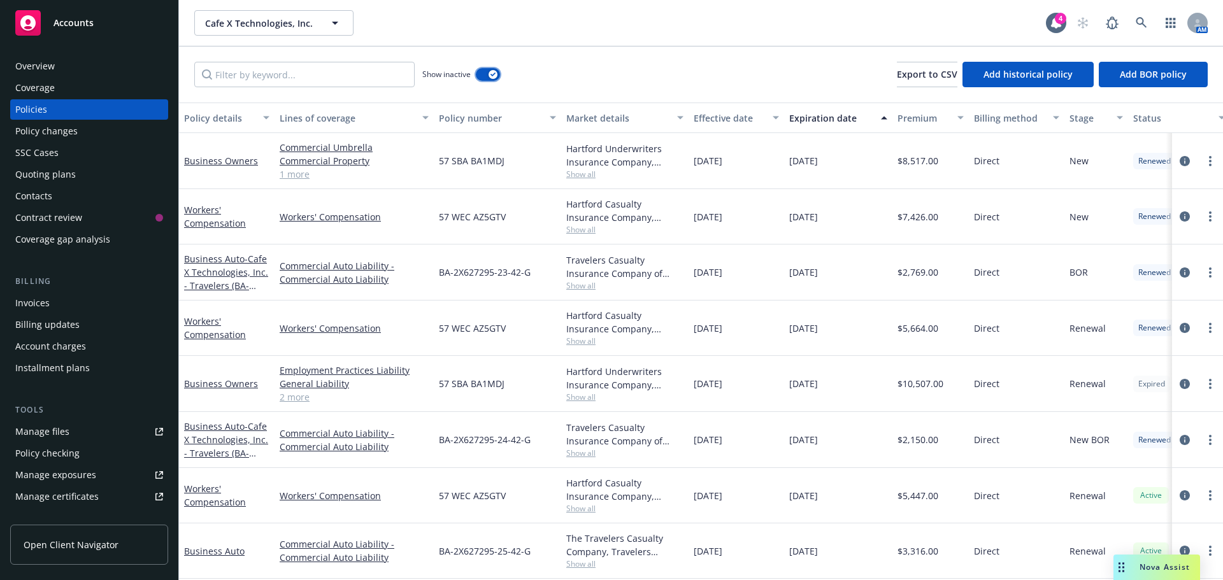
scroll to position [8, 0]
click at [1180, 435] on icon "circleInformation" at bounding box center [1185, 440] width 10 height 10
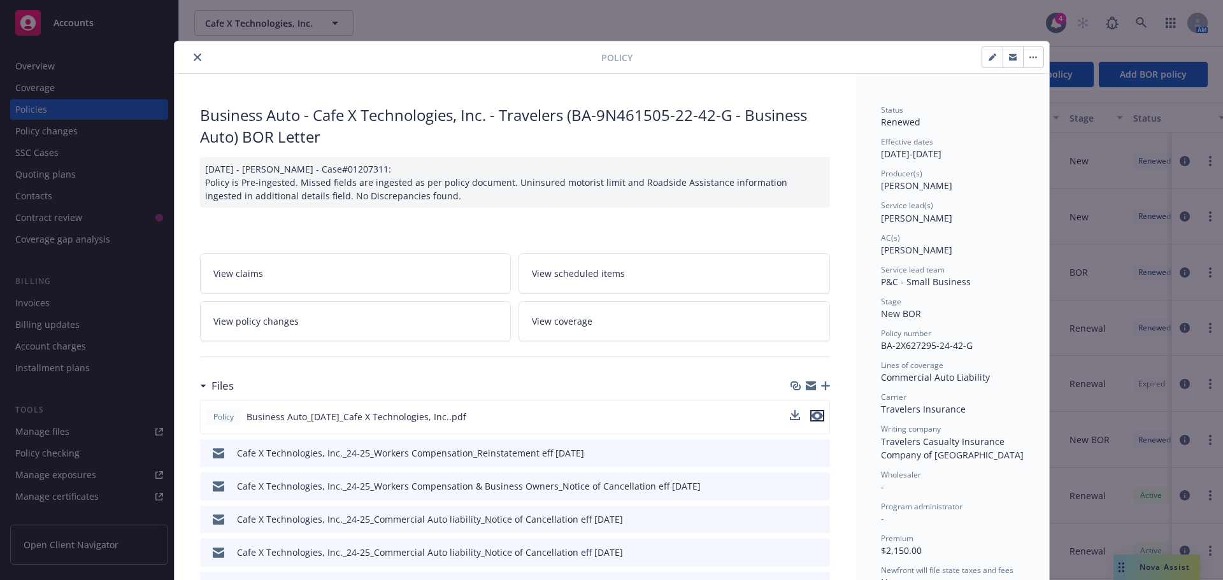
click at [818, 417] on button "preview file" at bounding box center [817, 415] width 14 height 11
click at [190, 55] on button "close" at bounding box center [197, 57] width 15 height 15
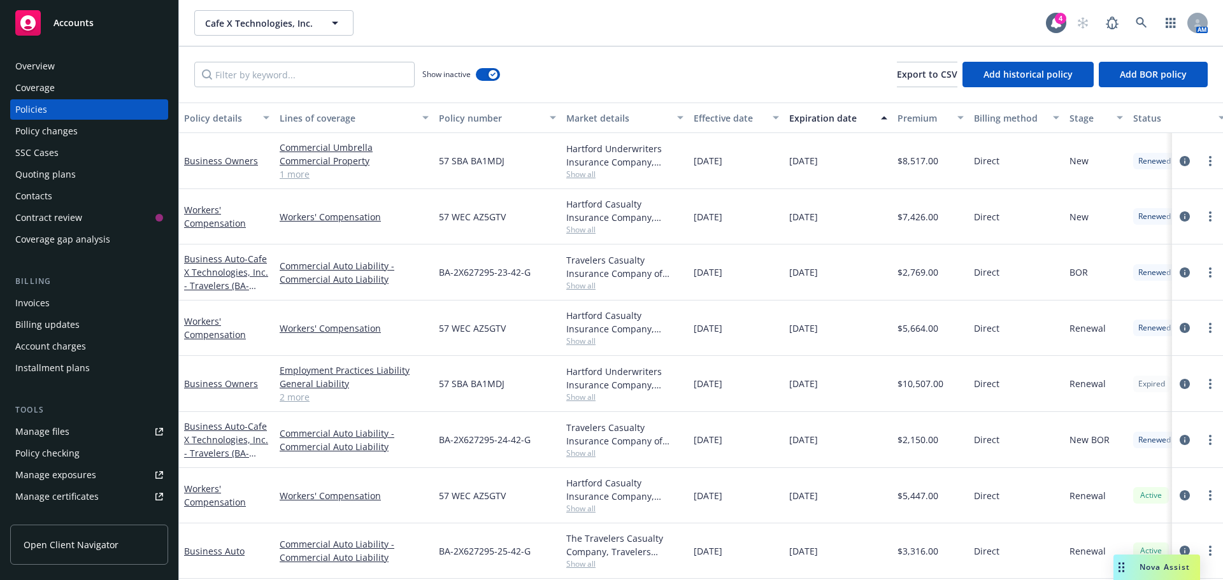
drag, startPoint x: 773, startPoint y: 433, endPoint x: 294, endPoint y: 397, distance: 480.4
click at [254, 412] on div "Business Auto - Cafe X Technologies, Inc. - Travelers (BA-9N461505-22-42-G - Bu…" at bounding box center [794, 440] width 1230 height 56
click at [1180, 379] on icon "circleInformation" at bounding box center [1185, 384] width 10 height 10
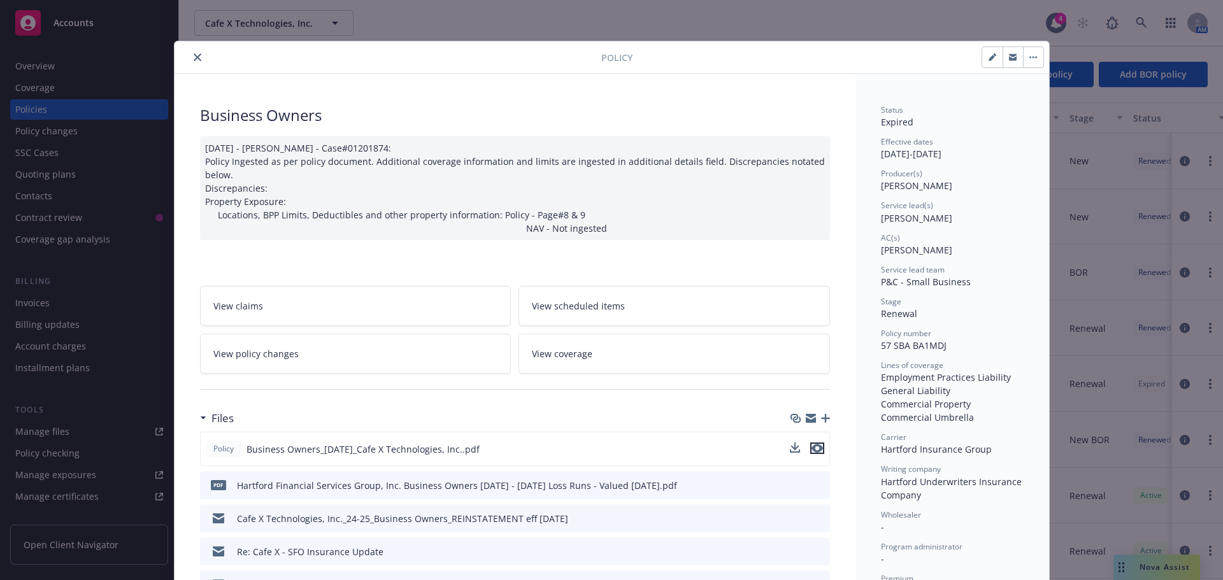
click at [812, 450] on icon "preview file" at bounding box center [817, 448] width 11 height 9
